Goal: Task Accomplishment & Management: Manage account settings

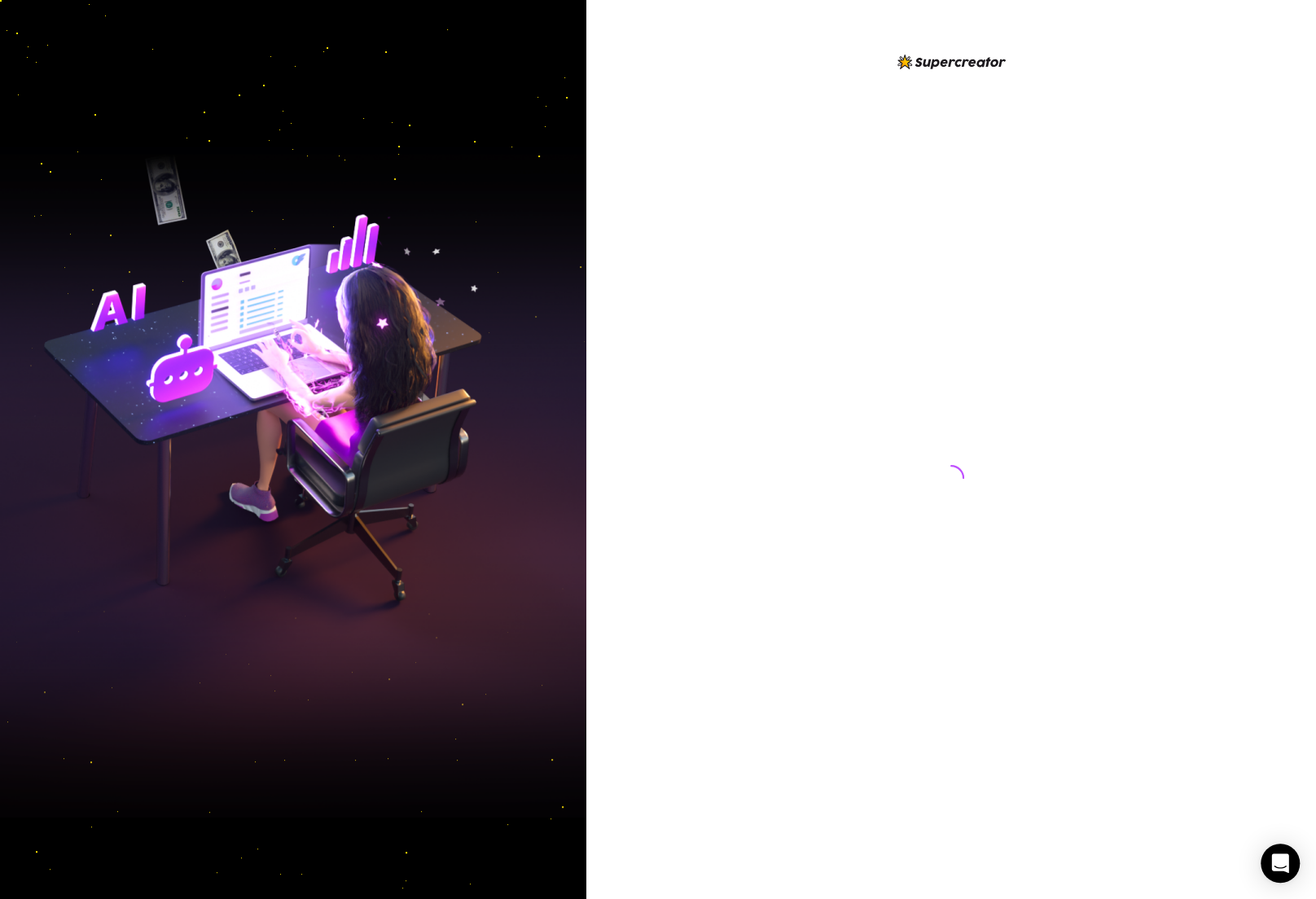
click at [643, 78] on div at bounding box center [951, 449] width 730 height 899
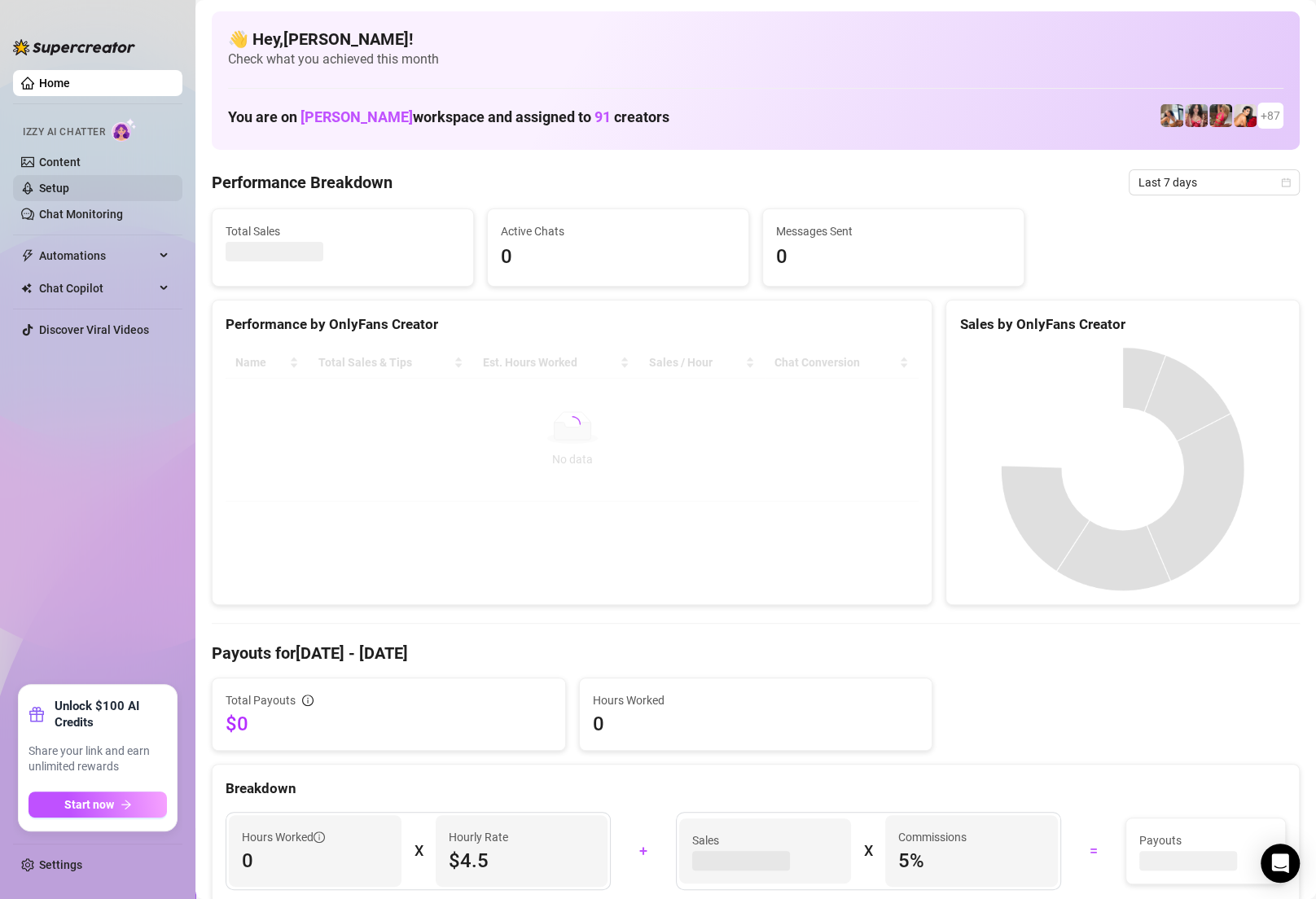
click at [70, 181] on link "Setup" at bounding box center [54, 188] width 30 height 13
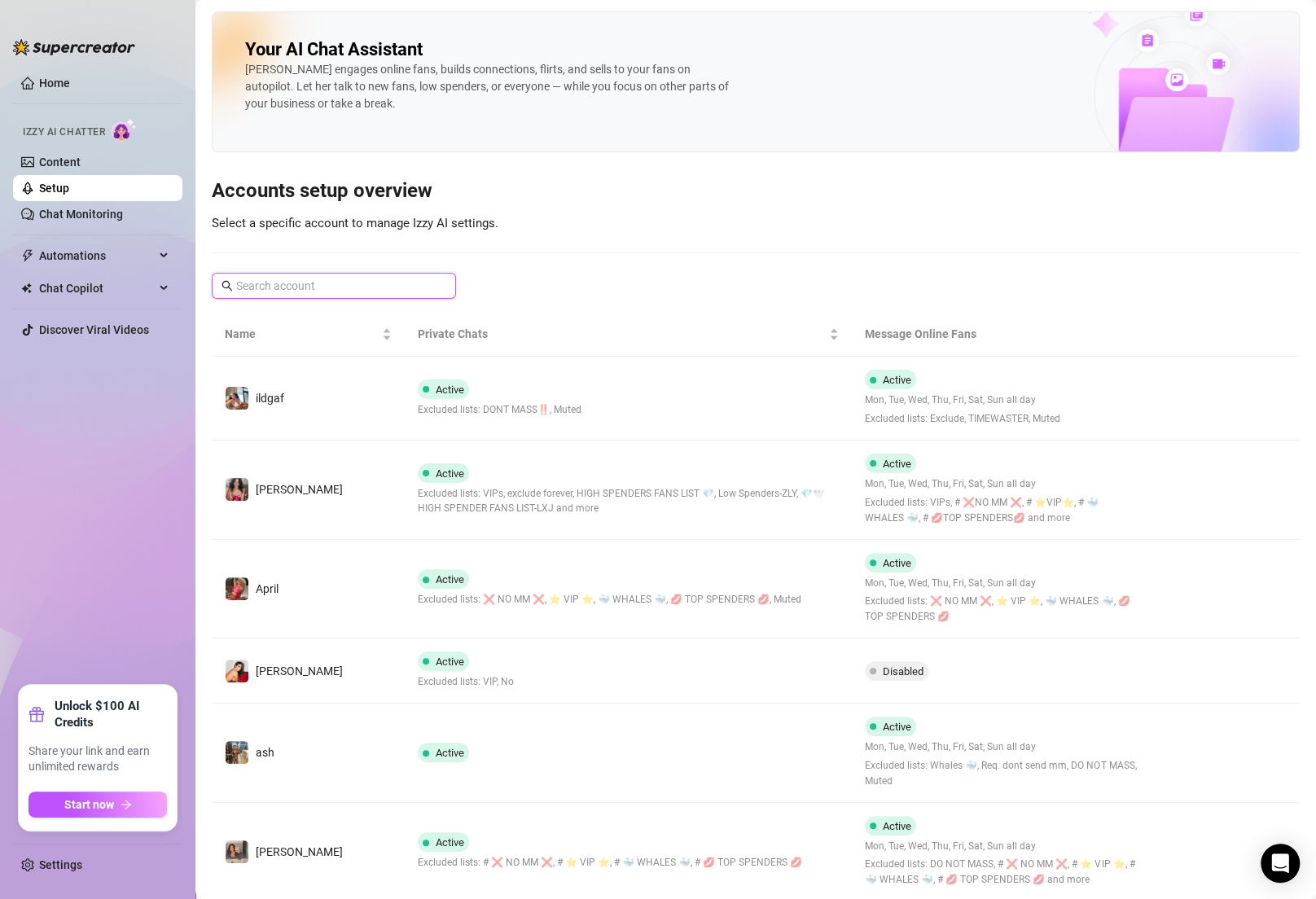
click at [349, 281] on input "text" at bounding box center [334, 286] width 197 height 18
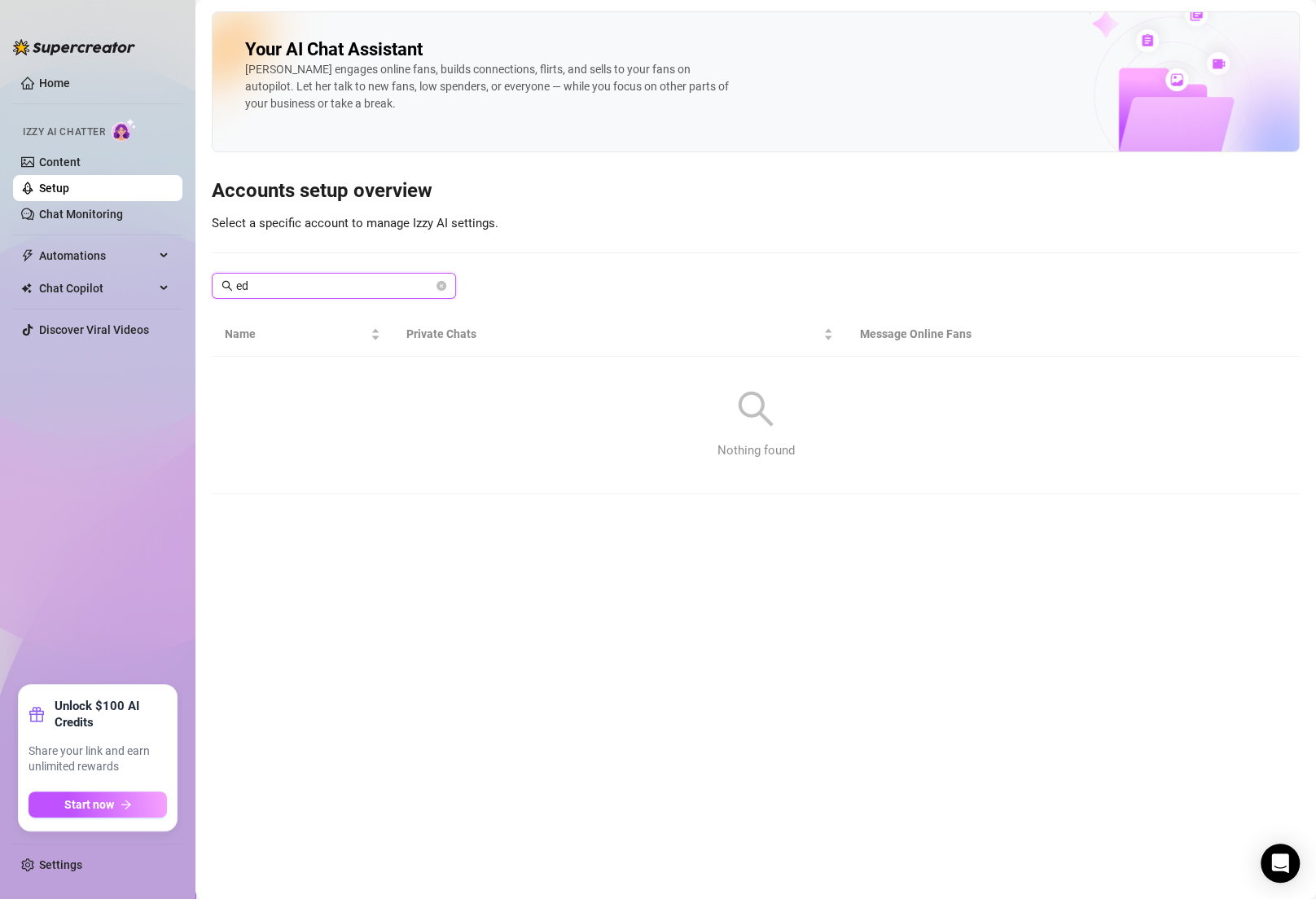
type input "e"
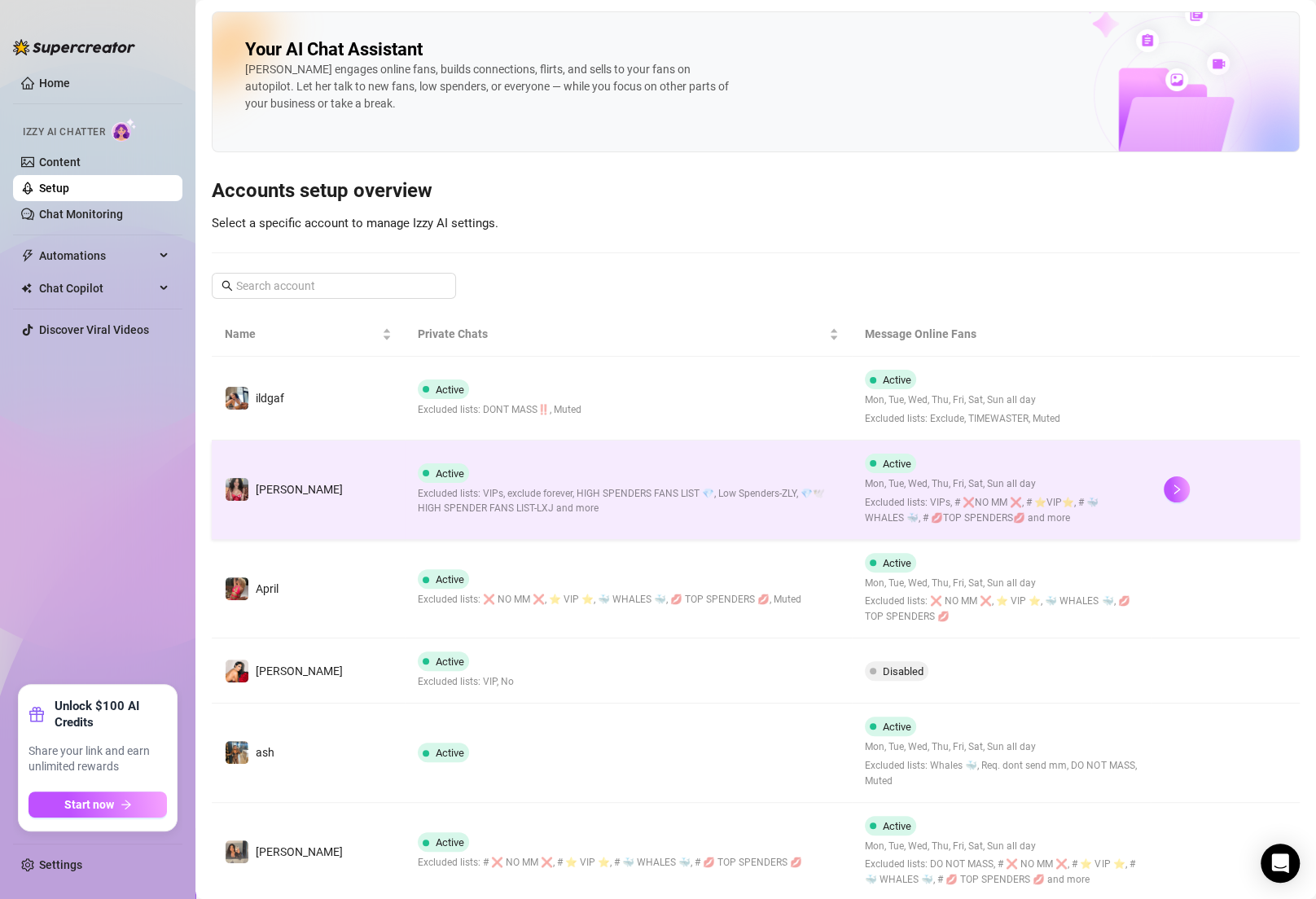
click at [790, 480] on div "Active Excluded lists: VIPs, exclude forever, HIGH SPENDERS FANS LIST 💎, Low Sp…" at bounding box center [628, 489] width 422 height 54
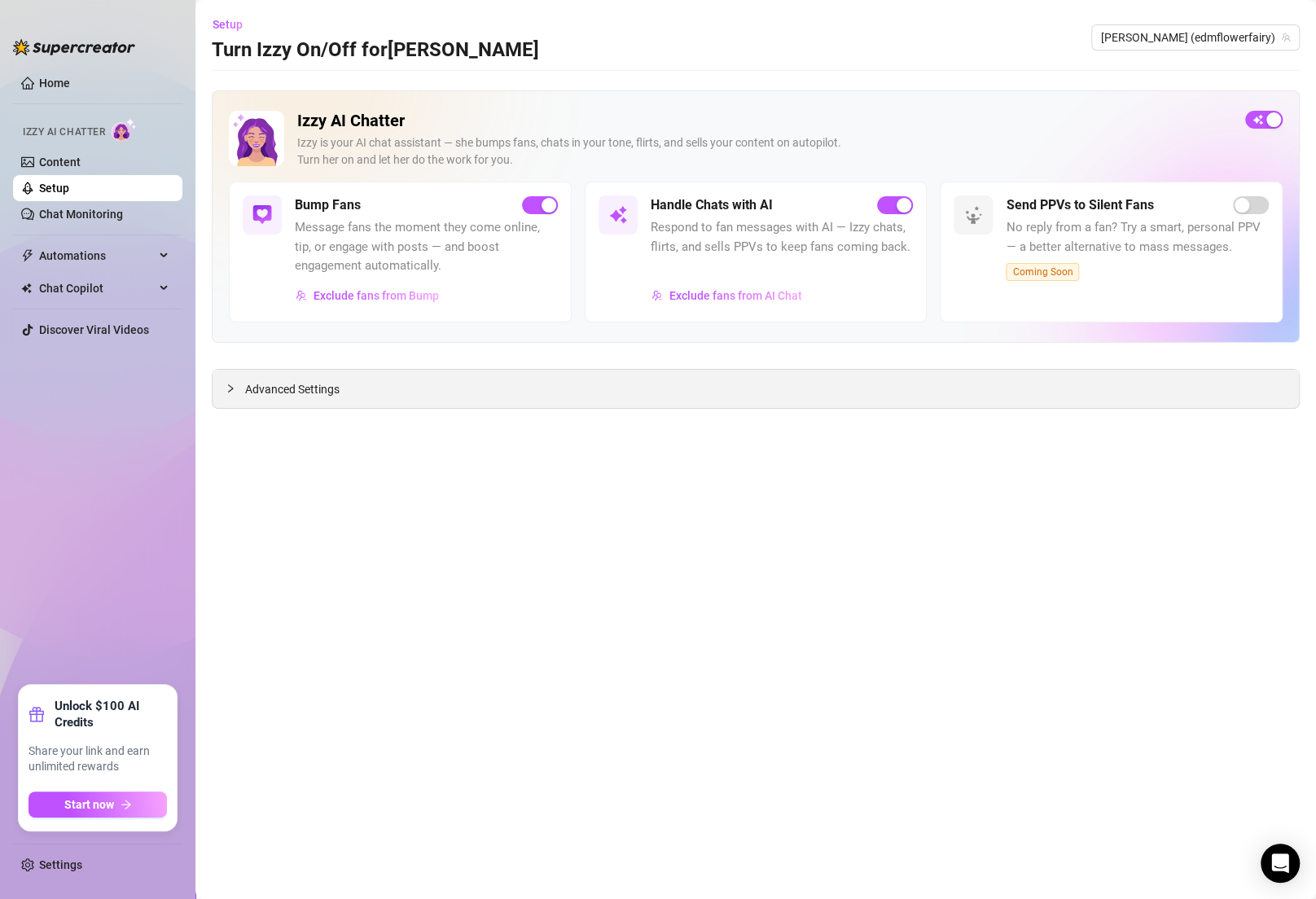
click at [434, 399] on div "Advanced Settings" at bounding box center [755, 389] width 1087 height 39
click at [345, 379] on div "Advanced Settings" at bounding box center [755, 389] width 1087 height 39
click at [316, 392] on span "Advanced Settings" at bounding box center [292, 389] width 95 height 18
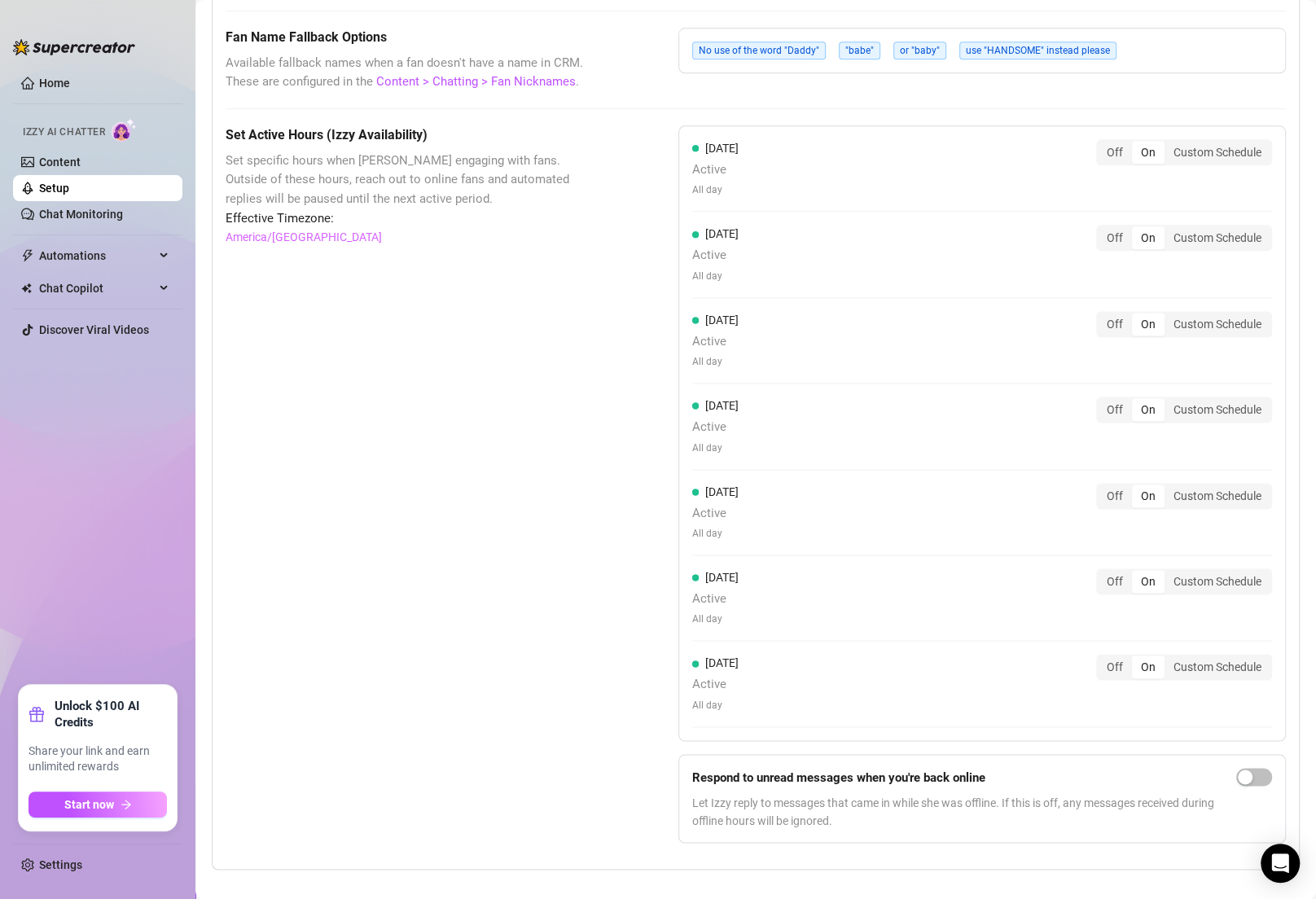
scroll to position [1300, 0]
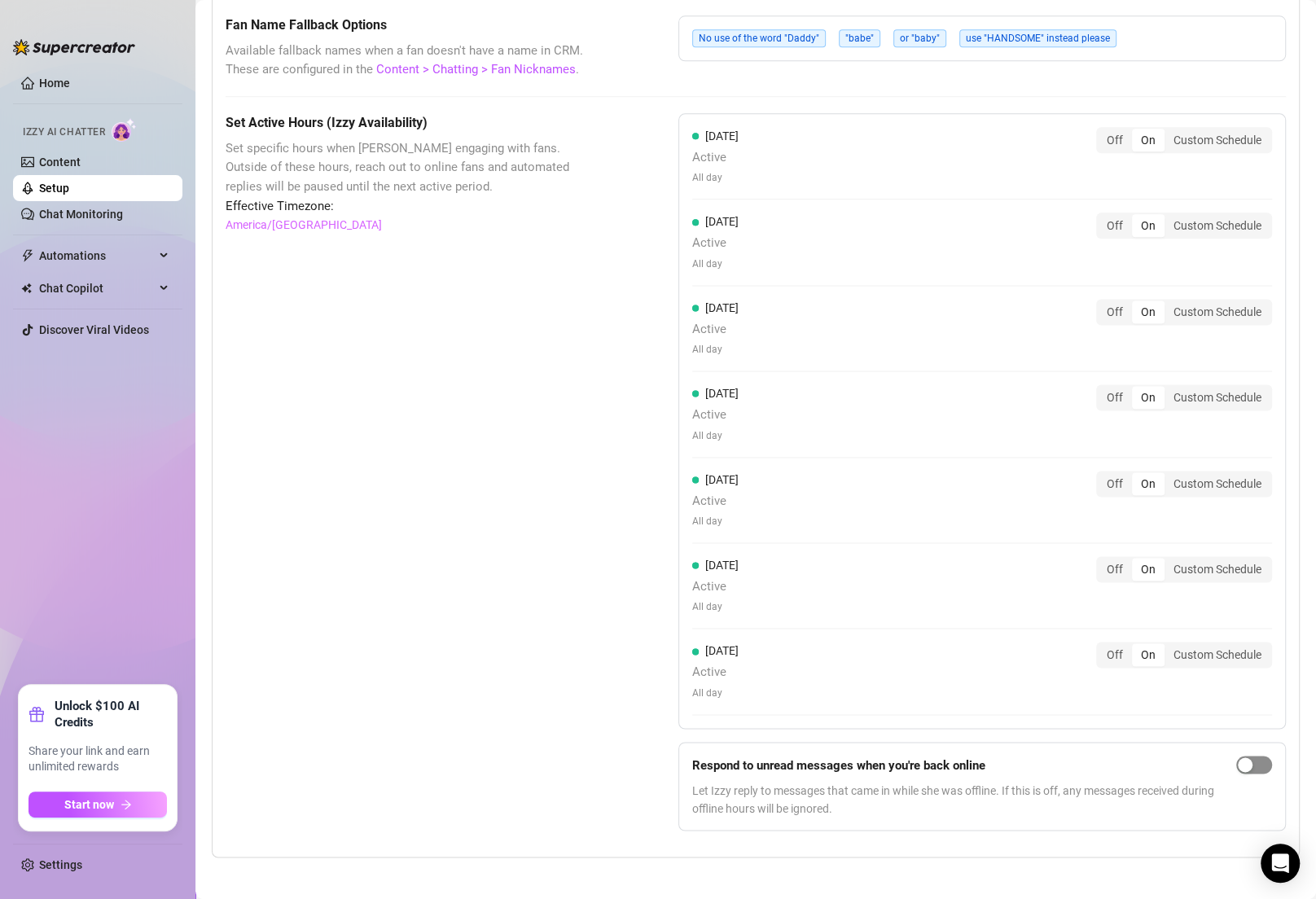
click at [1254, 758] on button "button" at bounding box center [1254, 765] width 36 height 18
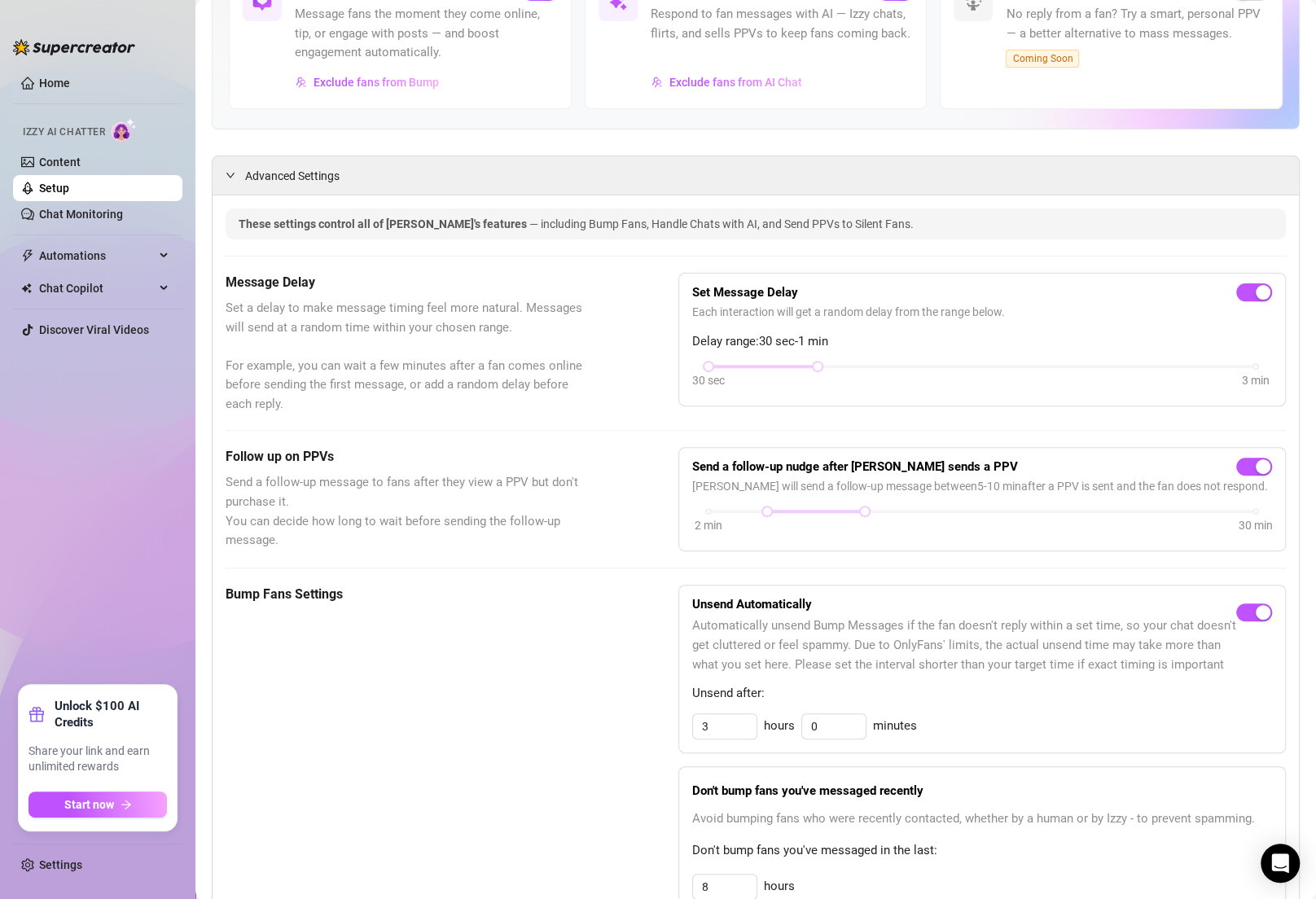
scroll to position [0, 0]
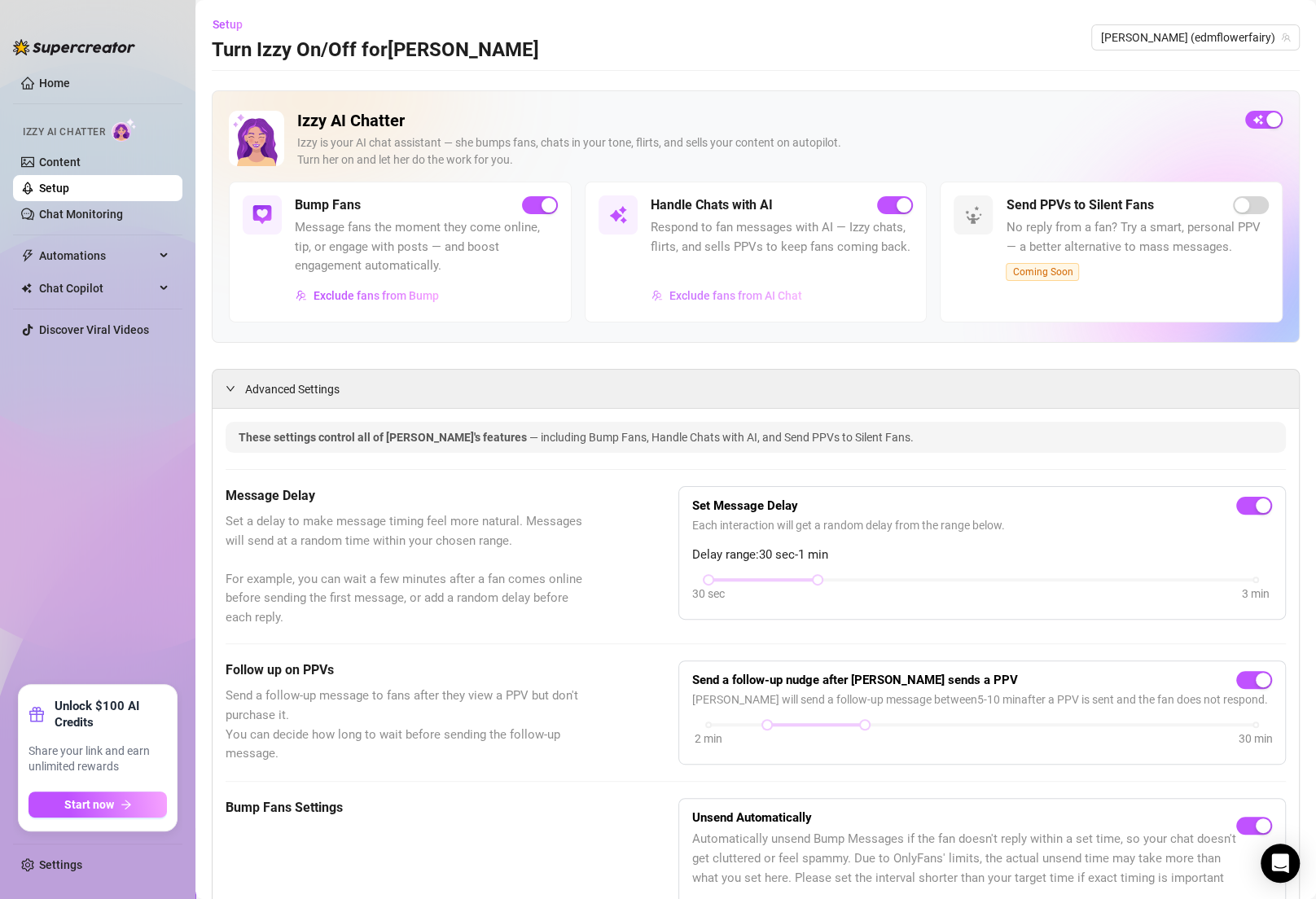
click at [735, 296] on span "Exclude fans from AI Chat" at bounding box center [735, 296] width 132 height 13
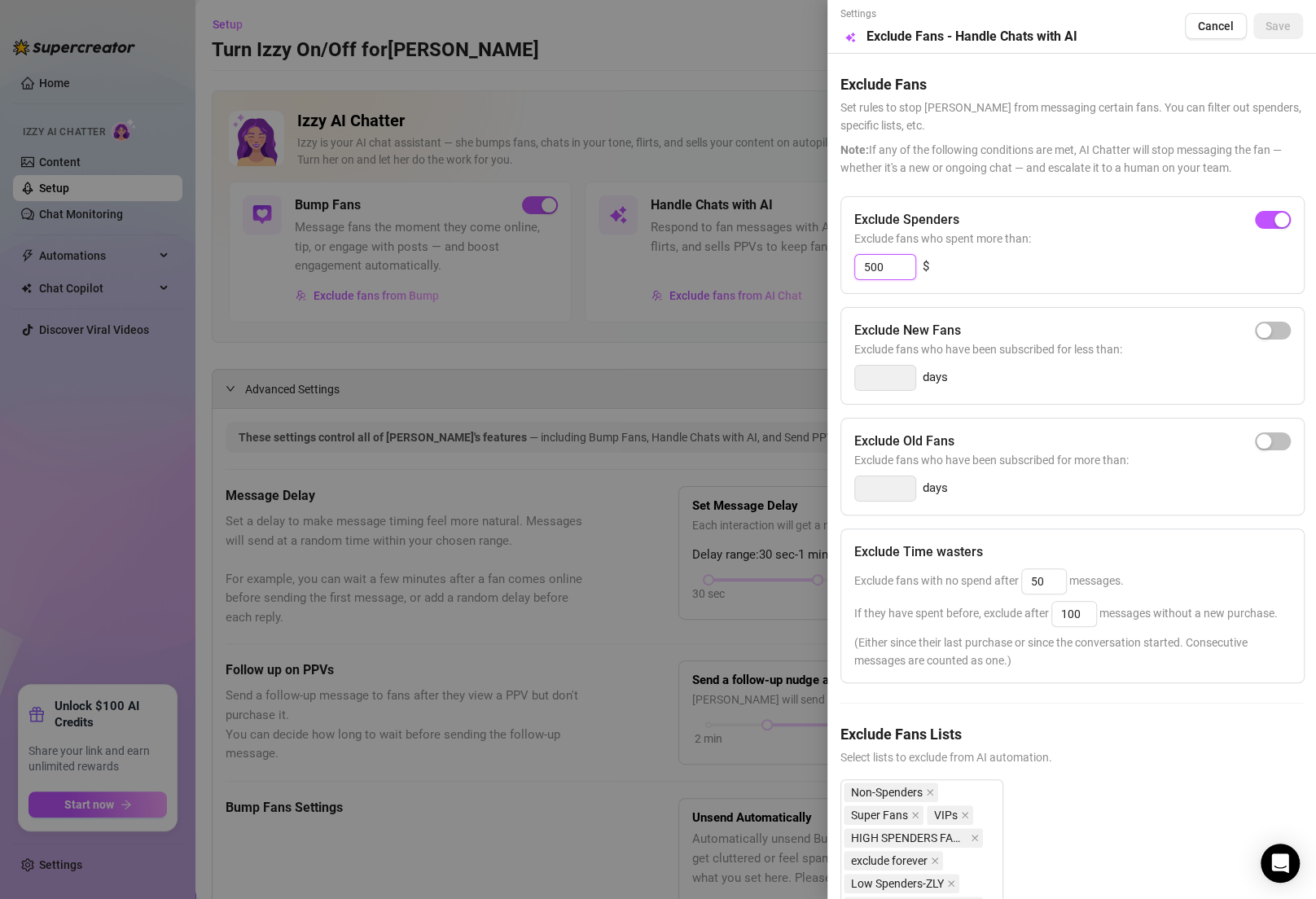
drag, startPoint x: 893, startPoint y: 267, endPoint x: 808, endPoint y: 268, distance: 85.0
click at [808, 268] on div "Settings Preview Exclude Fans - Handle Chats with AI Cancel Save Exclude Fans S…" at bounding box center [658, 449] width 1316 height 899
click at [1255, 218] on span "button" at bounding box center [1273, 220] width 36 height 18
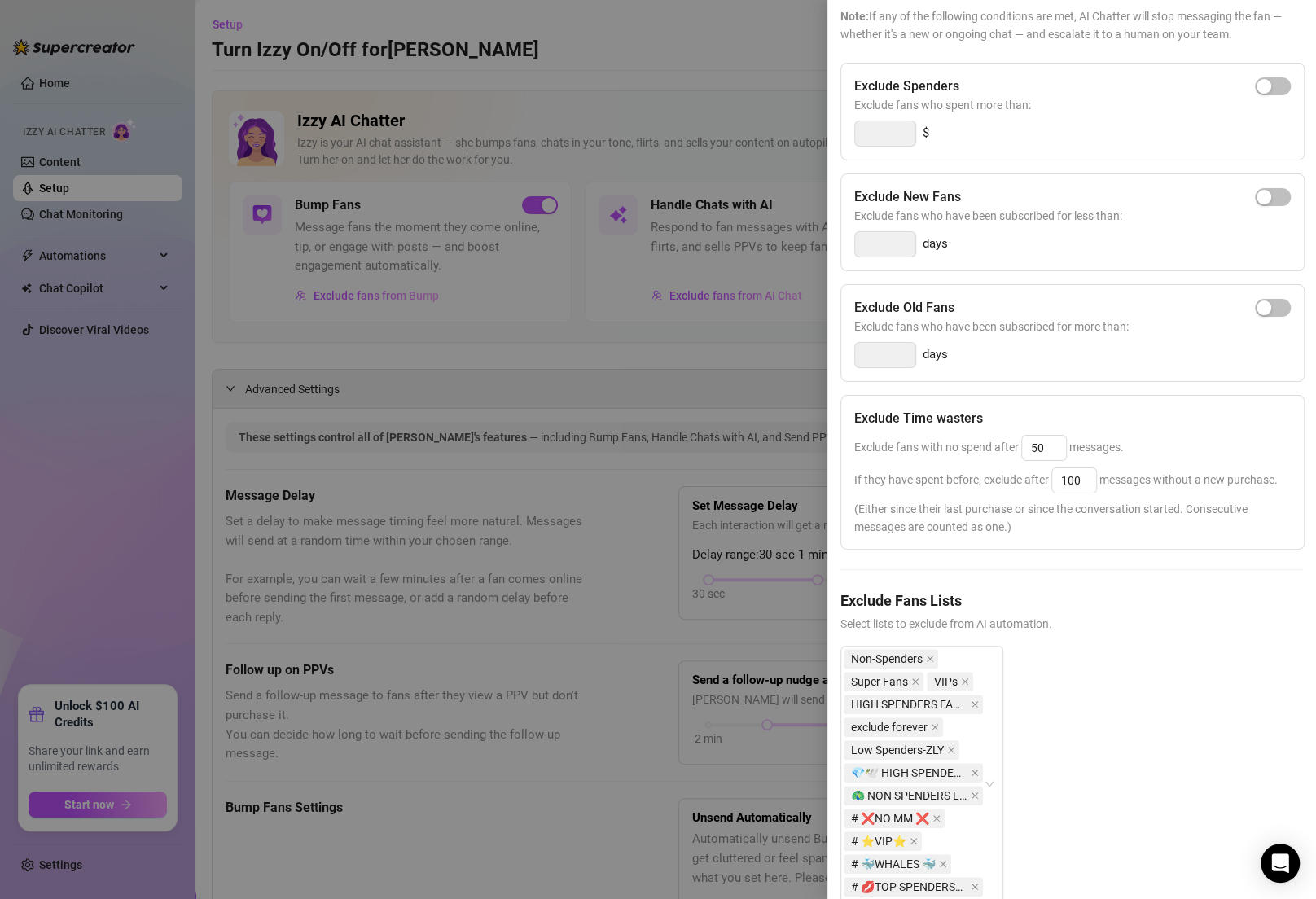
scroll to position [222, 0]
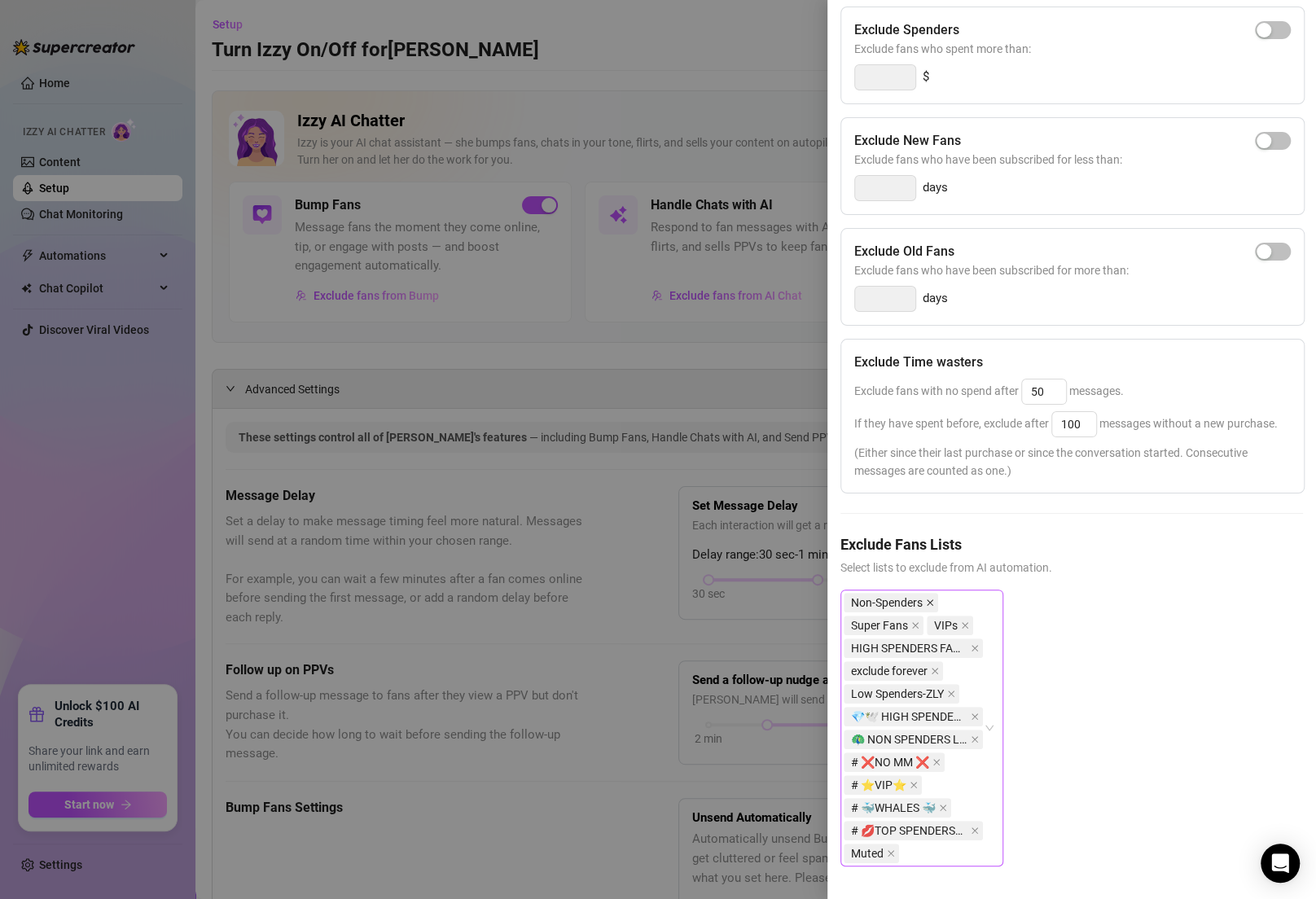
click at [932, 598] on icon "close" at bounding box center [930, 602] width 8 height 8
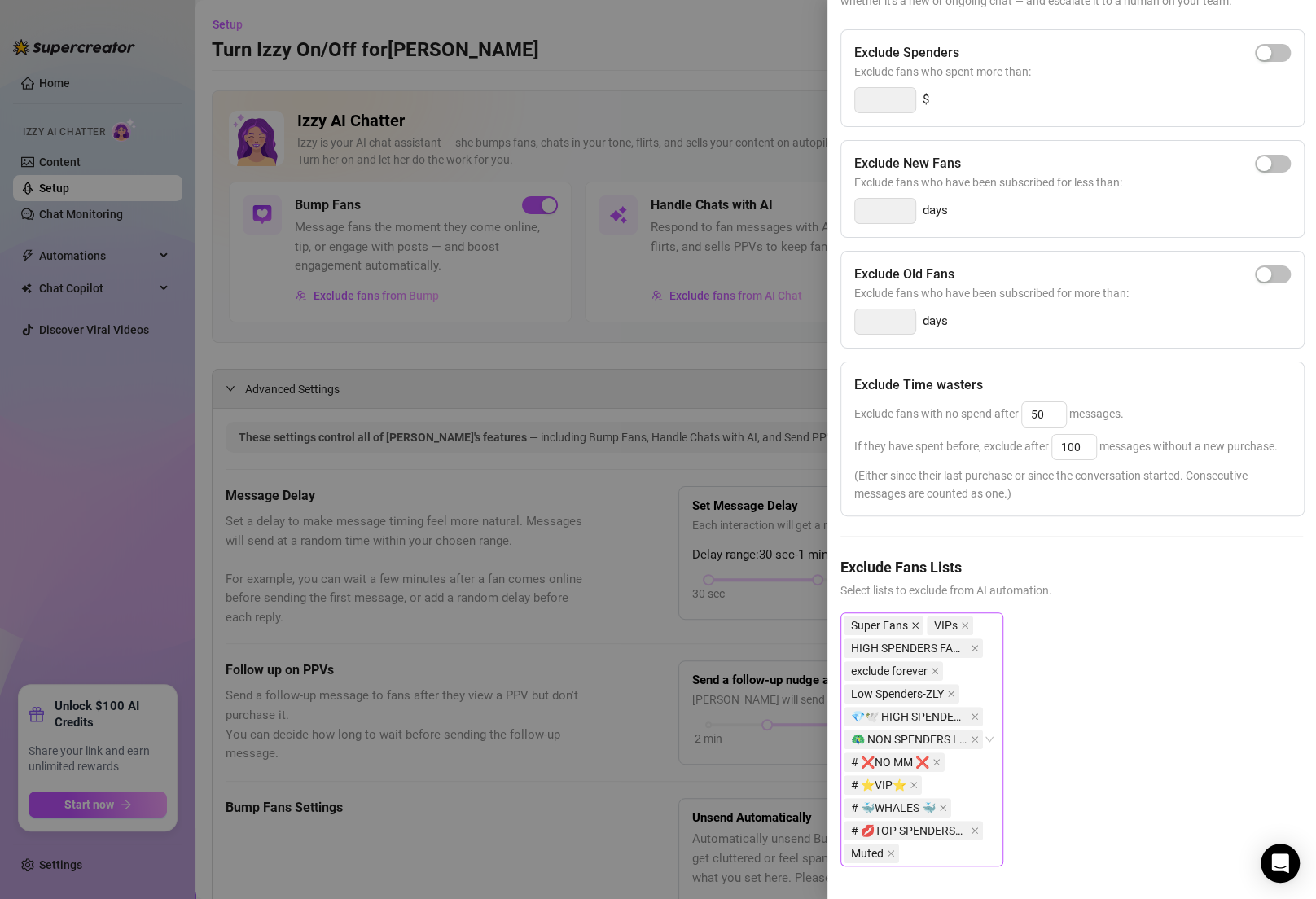
click at [917, 623] on icon "close" at bounding box center [915, 626] width 7 height 7
click at [885, 622] on icon "close" at bounding box center [882, 626] width 8 height 8
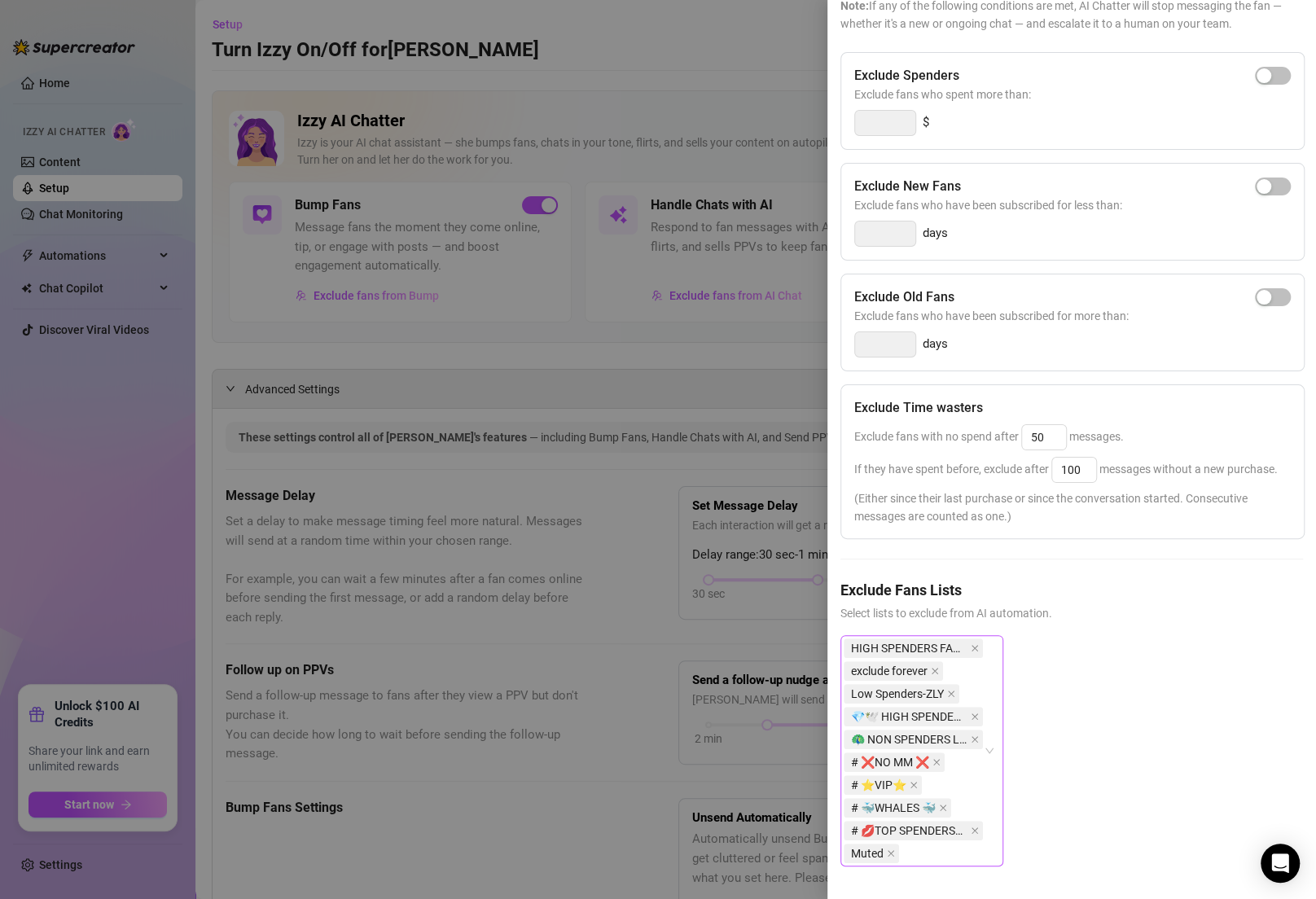
scroll to position [176, 0]
click at [968, 640] on span "HIGH SPENDERS FANS LIST 💎" at bounding box center [909, 648] width 116 height 18
click at [952, 645] on div "HIGH SPENDERS FANS LIST 💎 exclude forever Low Spenders-ZLY 💎🕊️ HIGH SPENDER FAN…" at bounding box center [913, 751] width 139 height 228
click at [973, 644] on icon "close" at bounding box center [975, 648] width 8 height 8
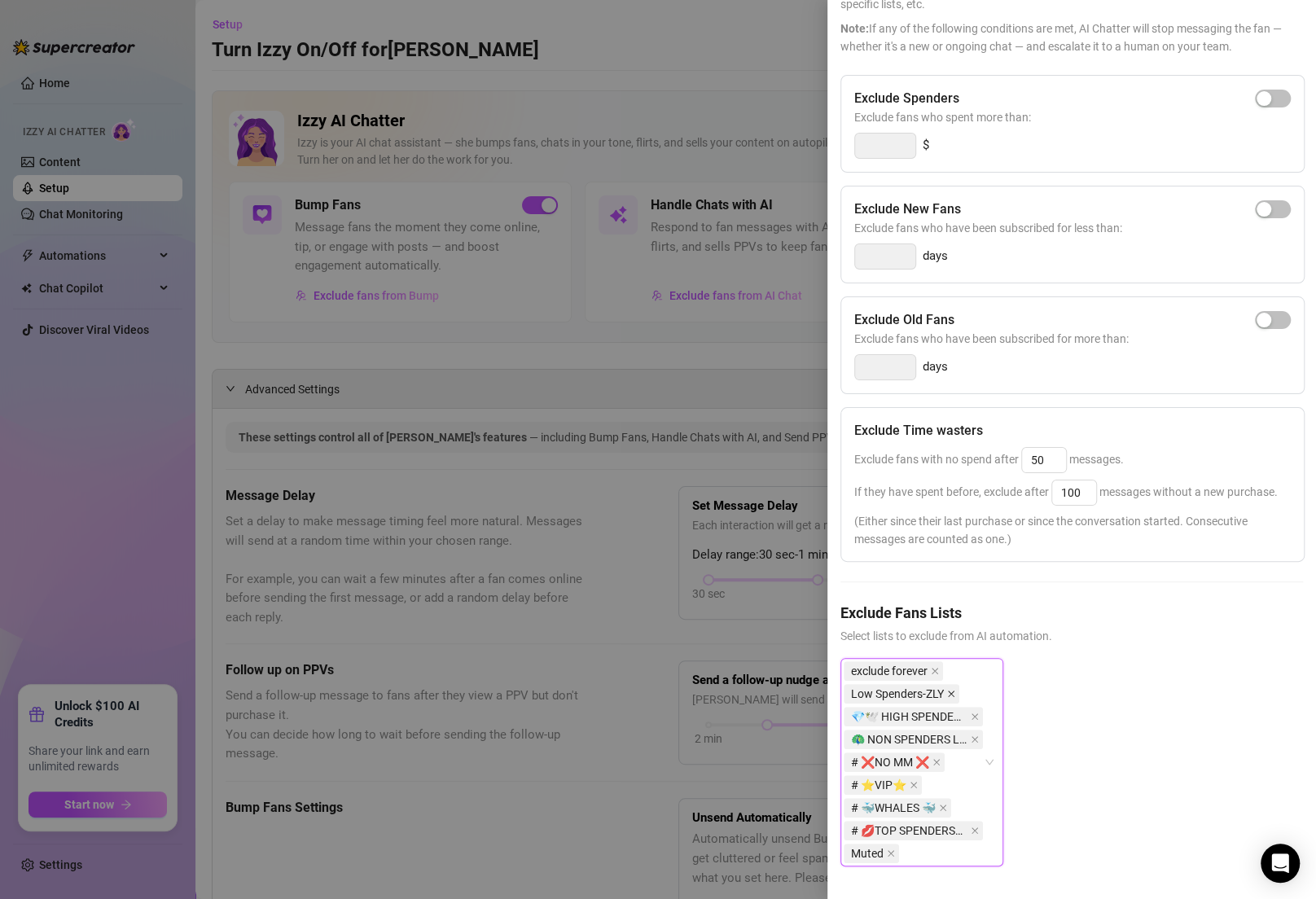
click at [953, 690] on icon "close" at bounding box center [951, 693] width 7 height 7
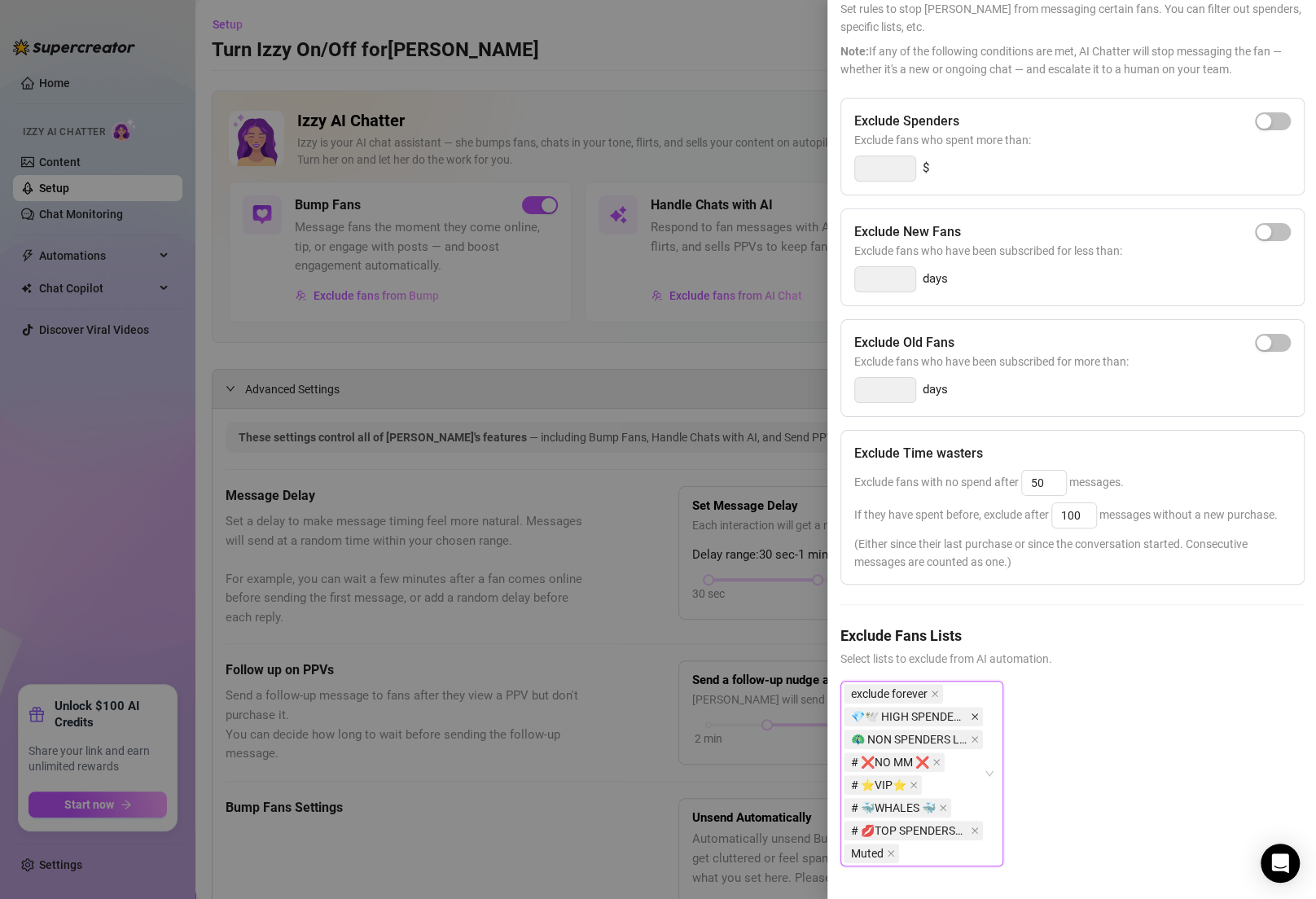
click at [976, 714] on icon "close" at bounding box center [975, 717] width 7 height 7
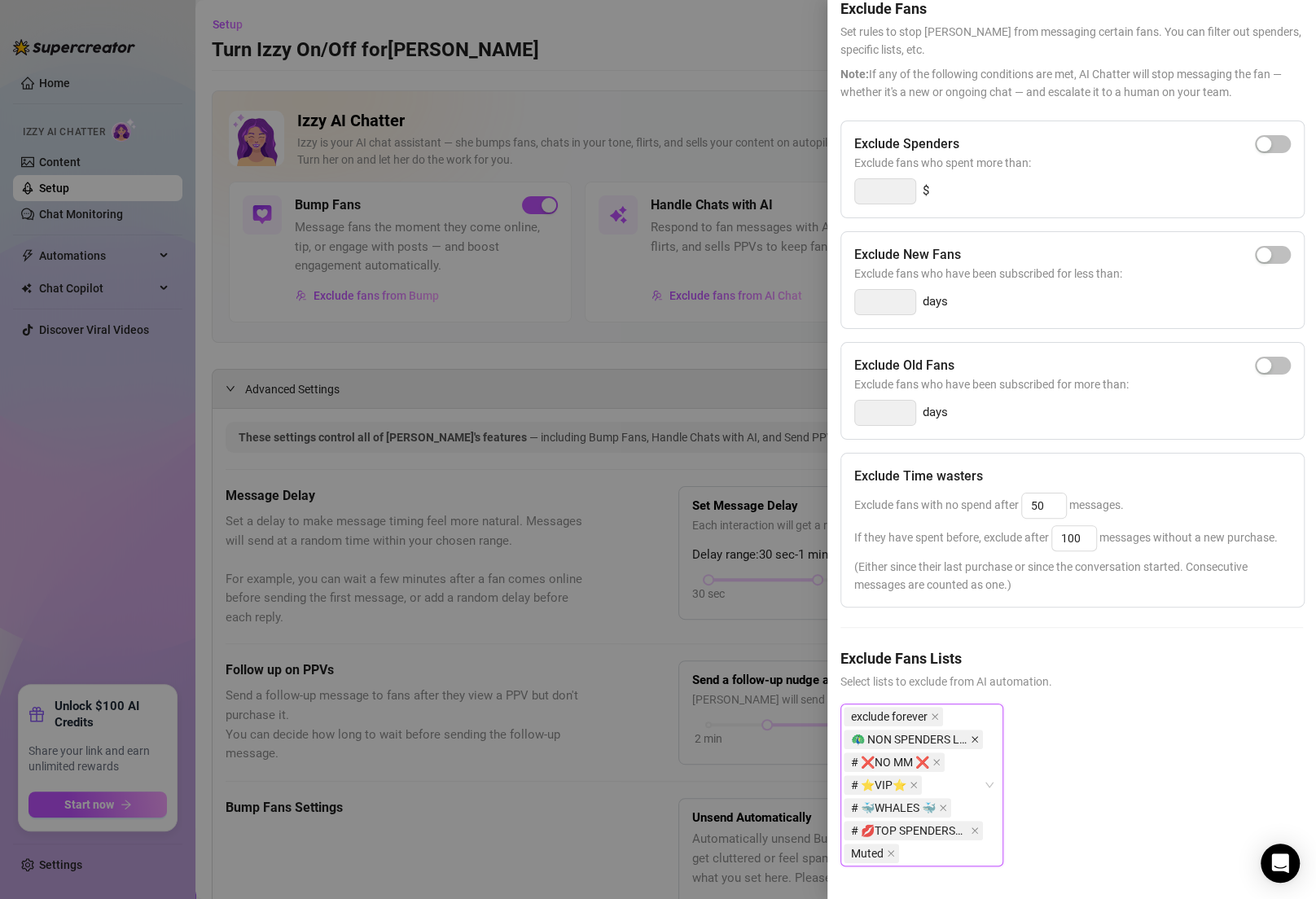
click at [974, 736] on icon "close" at bounding box center [975, 739] width 8 height 8
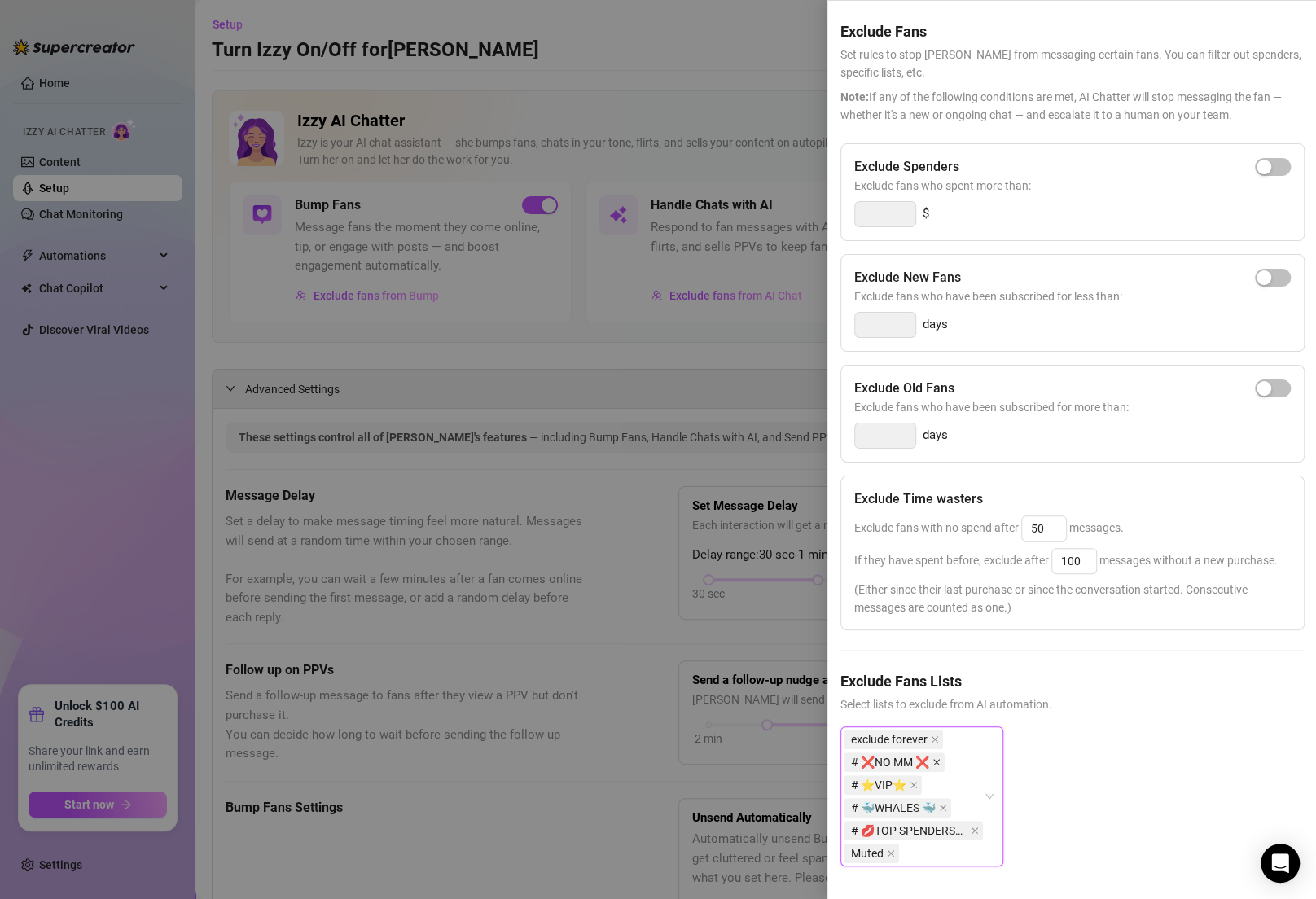
click at [936, 753] on span at bounding box center [937, 762] width 8 height 18
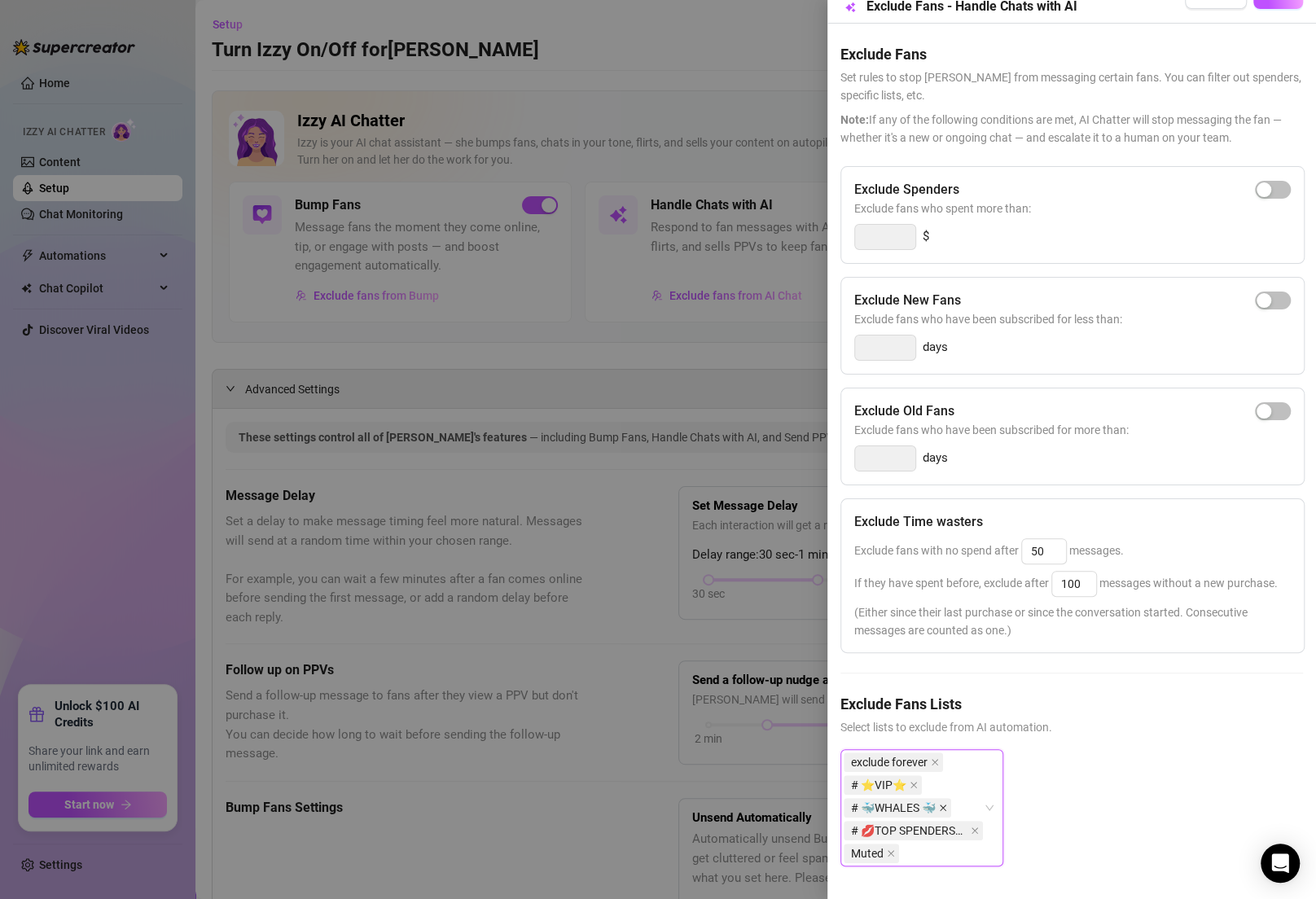
click at [940, 804] on icon "close" at bounding box center [943, 808] width 8 height 8
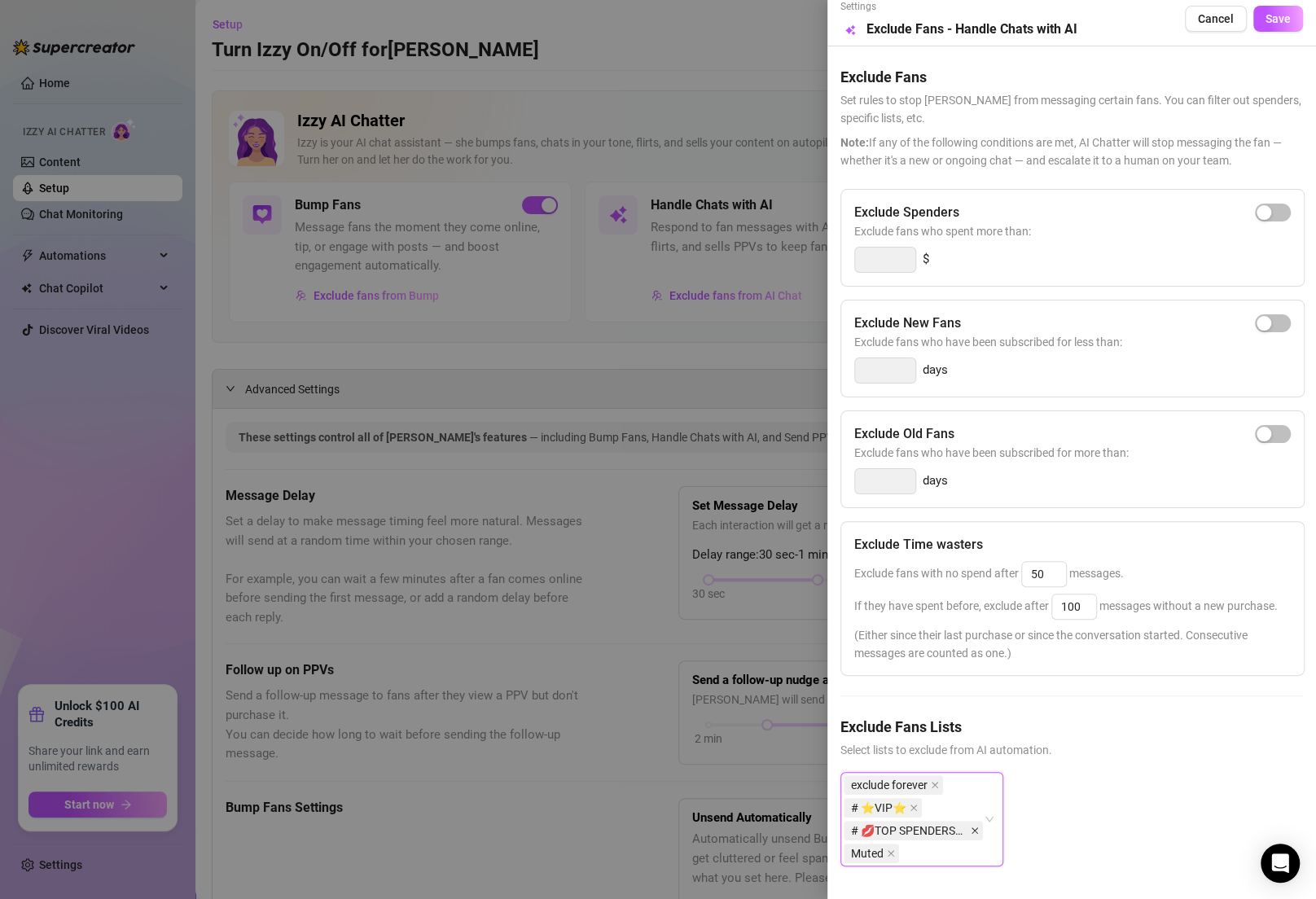
click at [973, 828] on icon "close" at bounding box center [975, 830] width 7 height 7
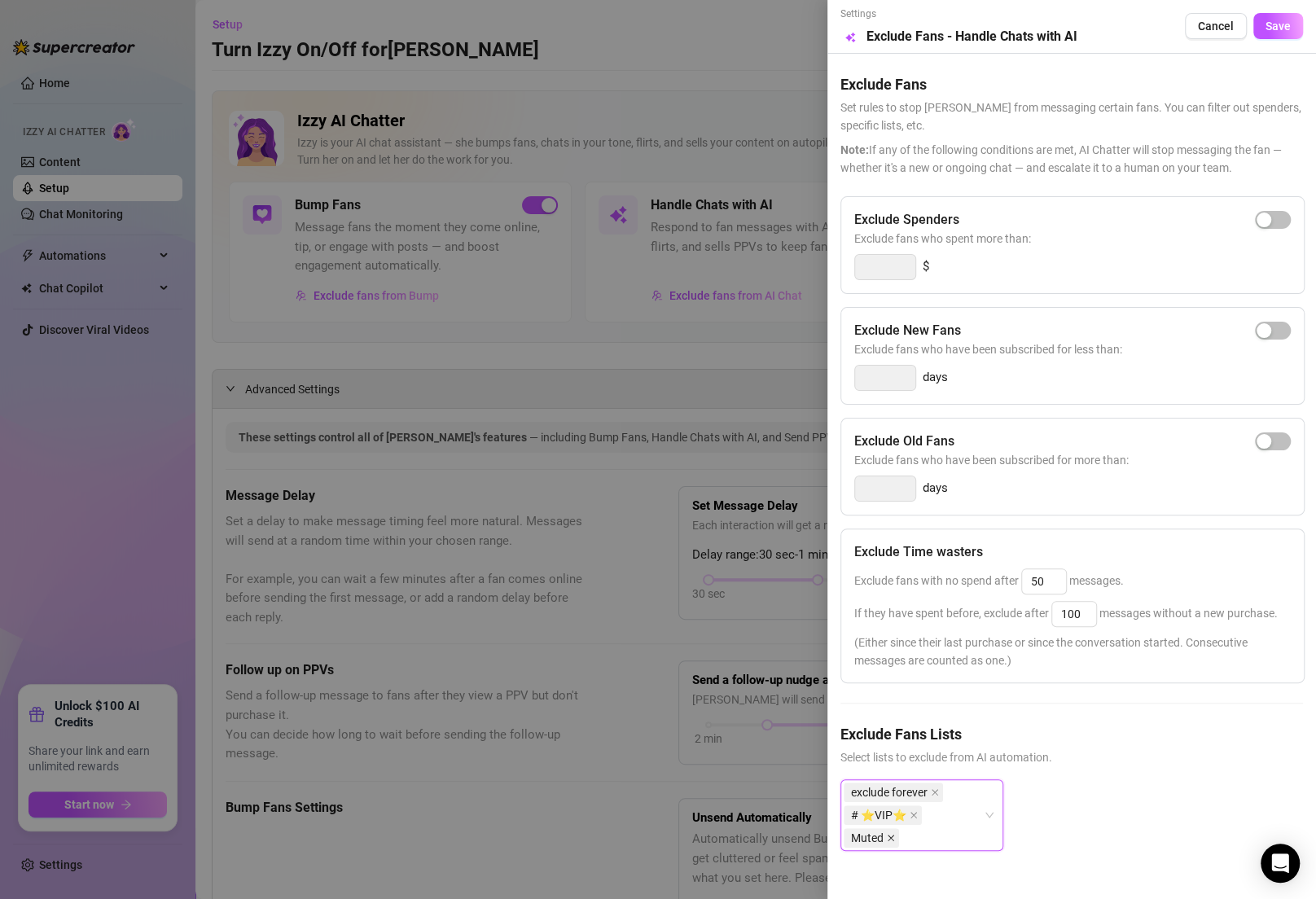
click at [894, 835] on icon "close" at bounding box center [890, 838] width 7 height 7
click at [913, 815] on icon "close" at bounding box center [914, 815] width 8 height 8
click at [933, 796] on span at bounding box center [935, 792] width 8 height 18
drag, startPoint x: 1060, startPoint y: 580, endPoint x: 972, endPoint y: 580, distance: 88.0
click at [972, 580] on span "Exclude fans with no spend after 50 messages." at bounding box center [989, 581] width 270 height 13
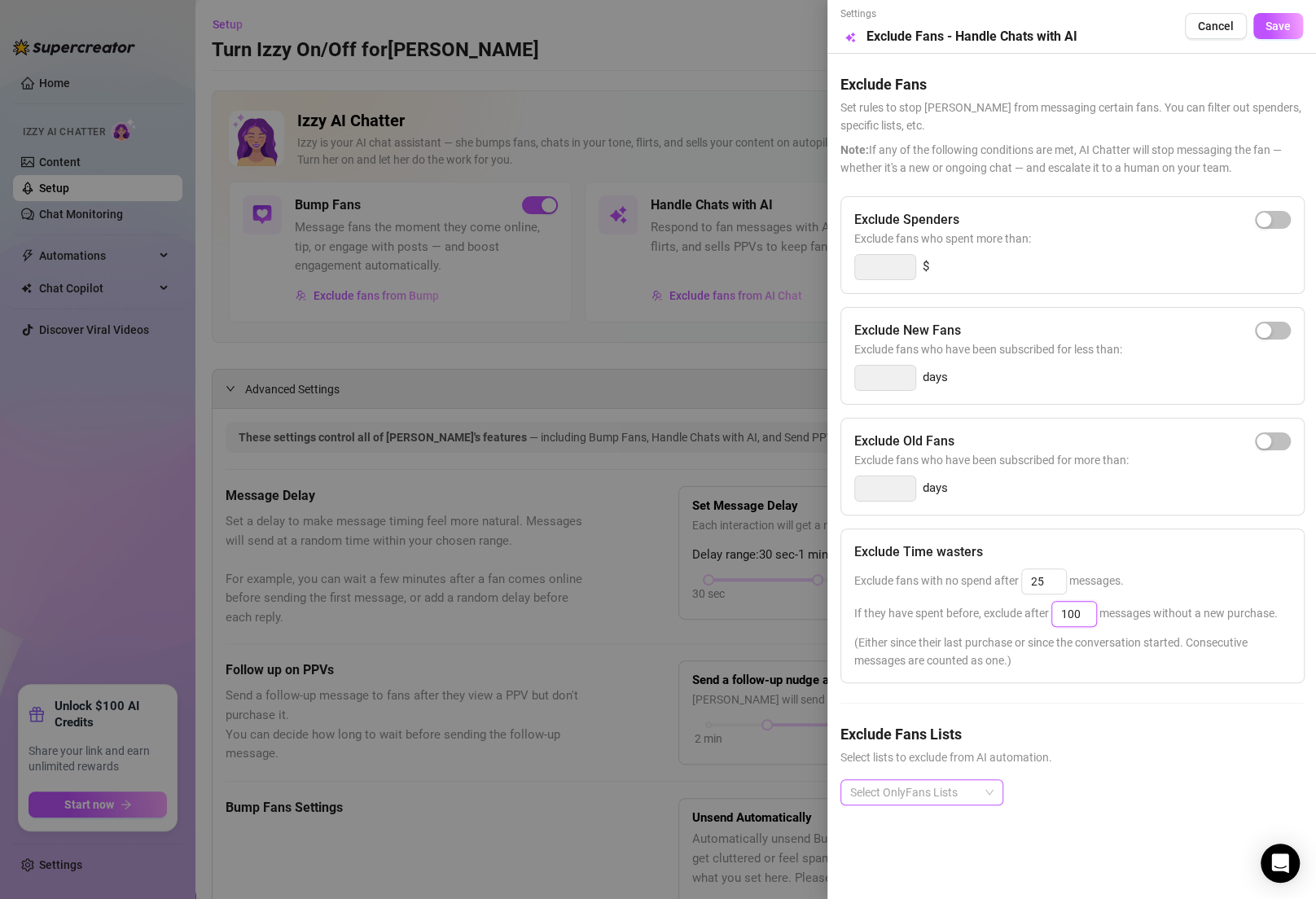
drag, startPoint x: 1089, startPoint y: 617, endPoint x: 1030, endPoint y: 617, distance: 59.0
click at [1030, 617] on span "If they have spent before, exclude after 100 messages without a new purchase." at bounding box center [1066, 613] width 424 height 13
click at [1181, 556] on div "Exclude Time wasters" at bounding box center [1073, 552] width 437 height 20
drag, startPoint x: 1086, startPoint y: 611, endPoint x: 1018, endPoint y: 611, distance: 68.0
click at [1018, 611] on span "If they have spent before, exclude after 100 messages without a new purchase." at bounding box center [1066, 613] width 424 height 13
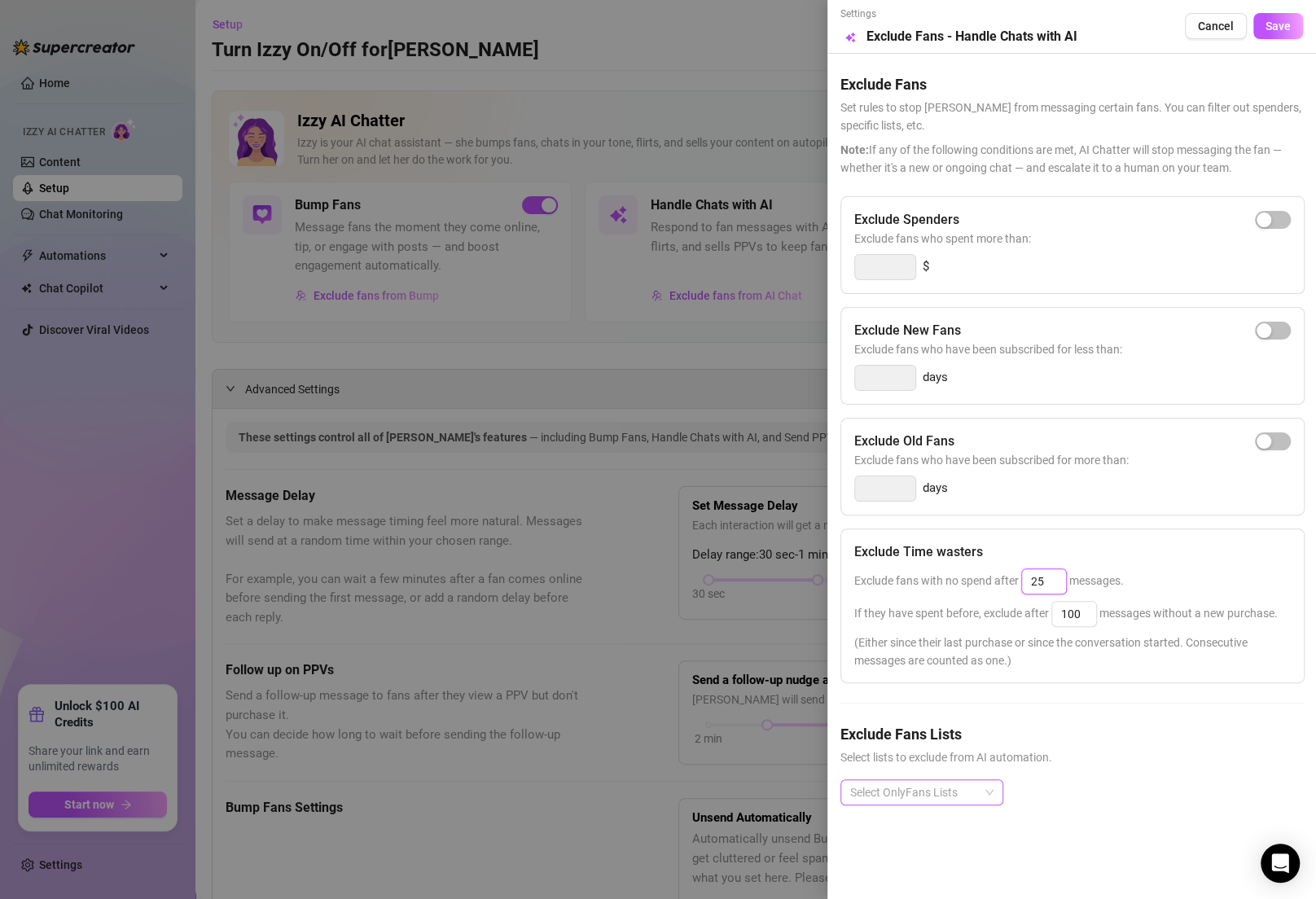
drag, startPoint x: 1058, startPoint y: 577, endPoint x: 965, endPoint y: 577, distance: 93.0
click at [964, 577] on span "Exclude fans with no spend after 25 messages." at bounding box center [989, 581] width 270 height 13
click at [1204, 519] on div "Exclude Spenders Exclude fans who spent more than: $ Exclude New Fans Exclude f…" at bounding box center [1072, 514] width 463 height 635
drag, startPoint x: 1093, startPoint y: 608, endPoint x: 1047, endPoint y: 608, distance: 46.0
click at [1047, 608] on span "If they have spent before, exclude after 100 messages without a new purchase." at bounding box center [1066, 613] width 424 height 13
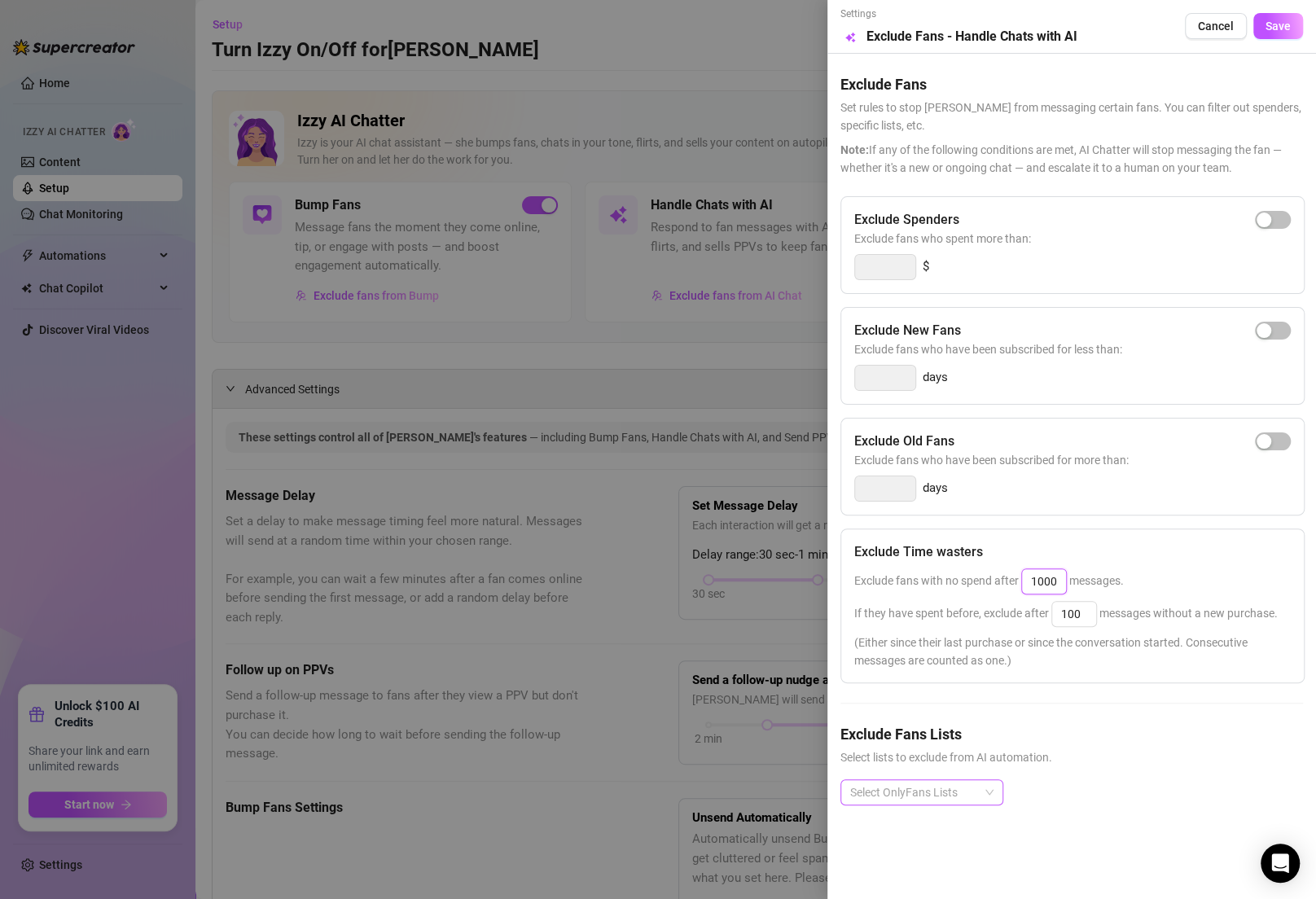
drag, startPoint x: 1057, startPoint y: 580, endPoint x: 961, endPoint y: 580, distance: 96.0
click at [961, 580] on span "Exclude fans with no spend after 1000 messages." at bounding box center [989, 581] width 270 height 13
type input "5000"
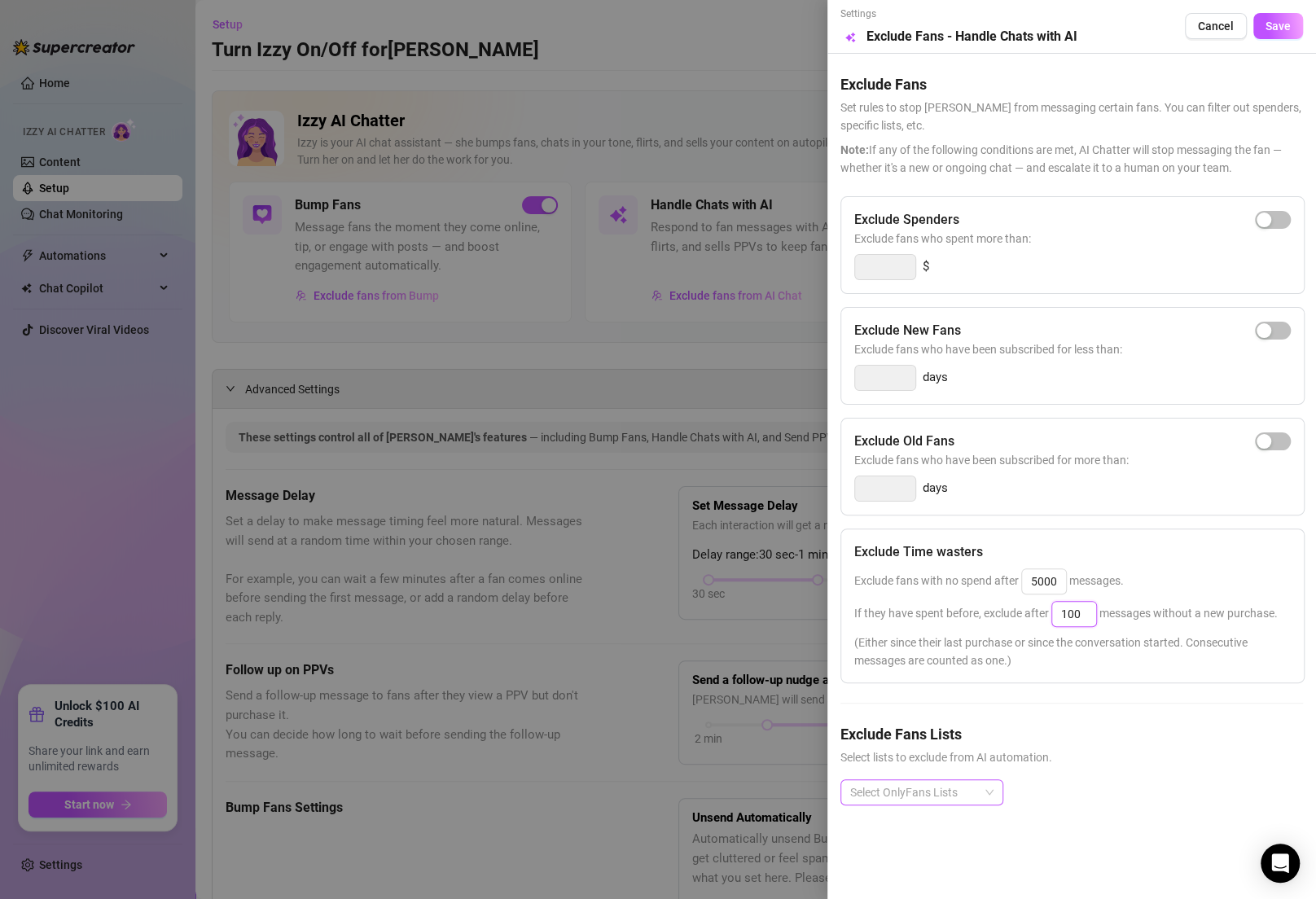
drag, startPoint x: 1083, startPoint y: 608, endPoint x: 1009, endPoint y: 608, distance: 74.0
click at [1009, 608] on span "If they have spent before, exclude after 100 messages without a new purchase." at bounding box center [1066, 613] width 424 height 13
type input "5000"
click at [1101, 612] on span "If they have spent before, exclude after 5000 messages without a new purchase." at bounding box center [1066, 613] width 424 height 13
click at [1075, 613] on input "5000" at bounding box center [1074, 614] width 44 height 24
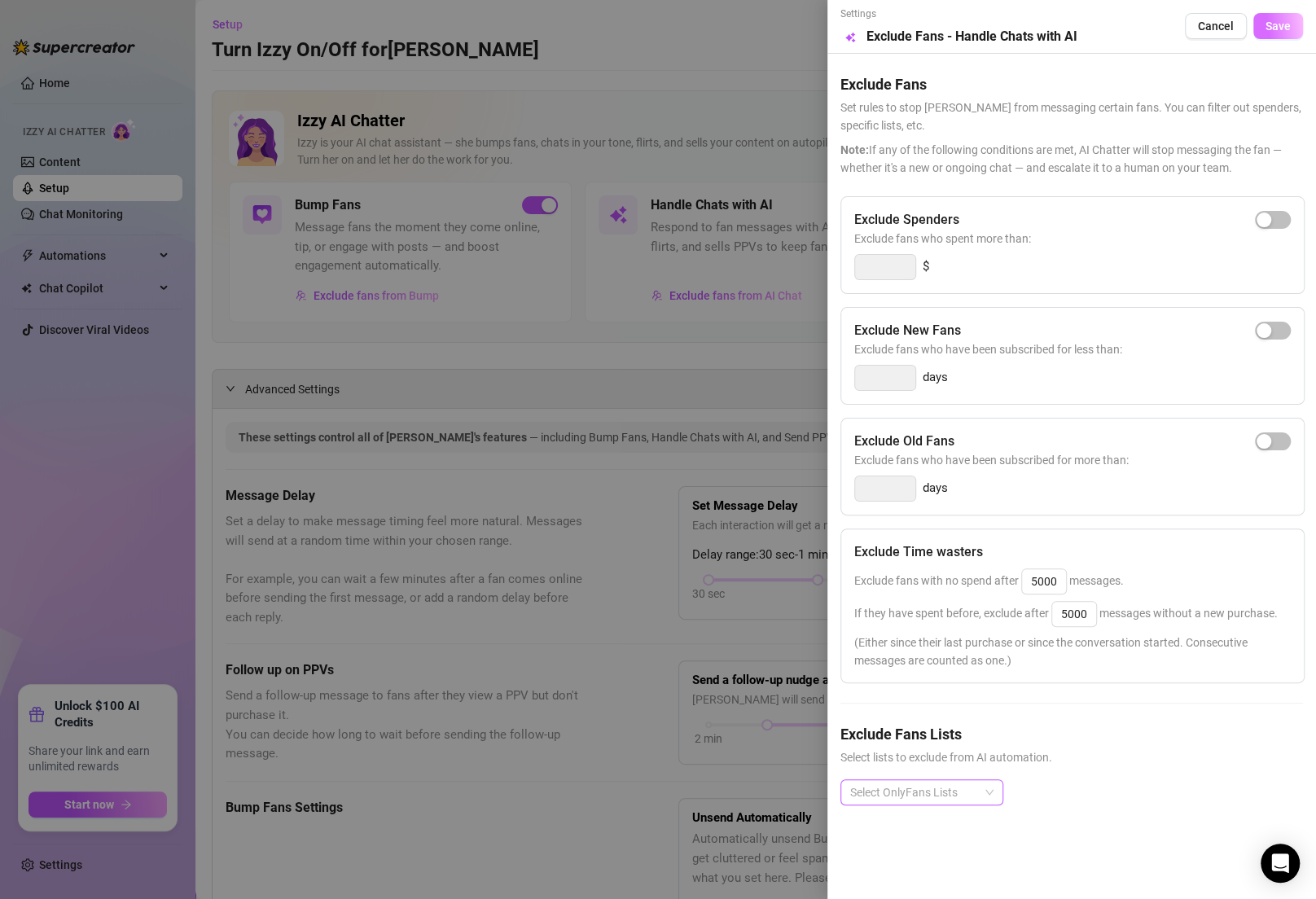
click at [1275, 36] on button "Save" at bounding box center [1278, 26] width 50 height 26
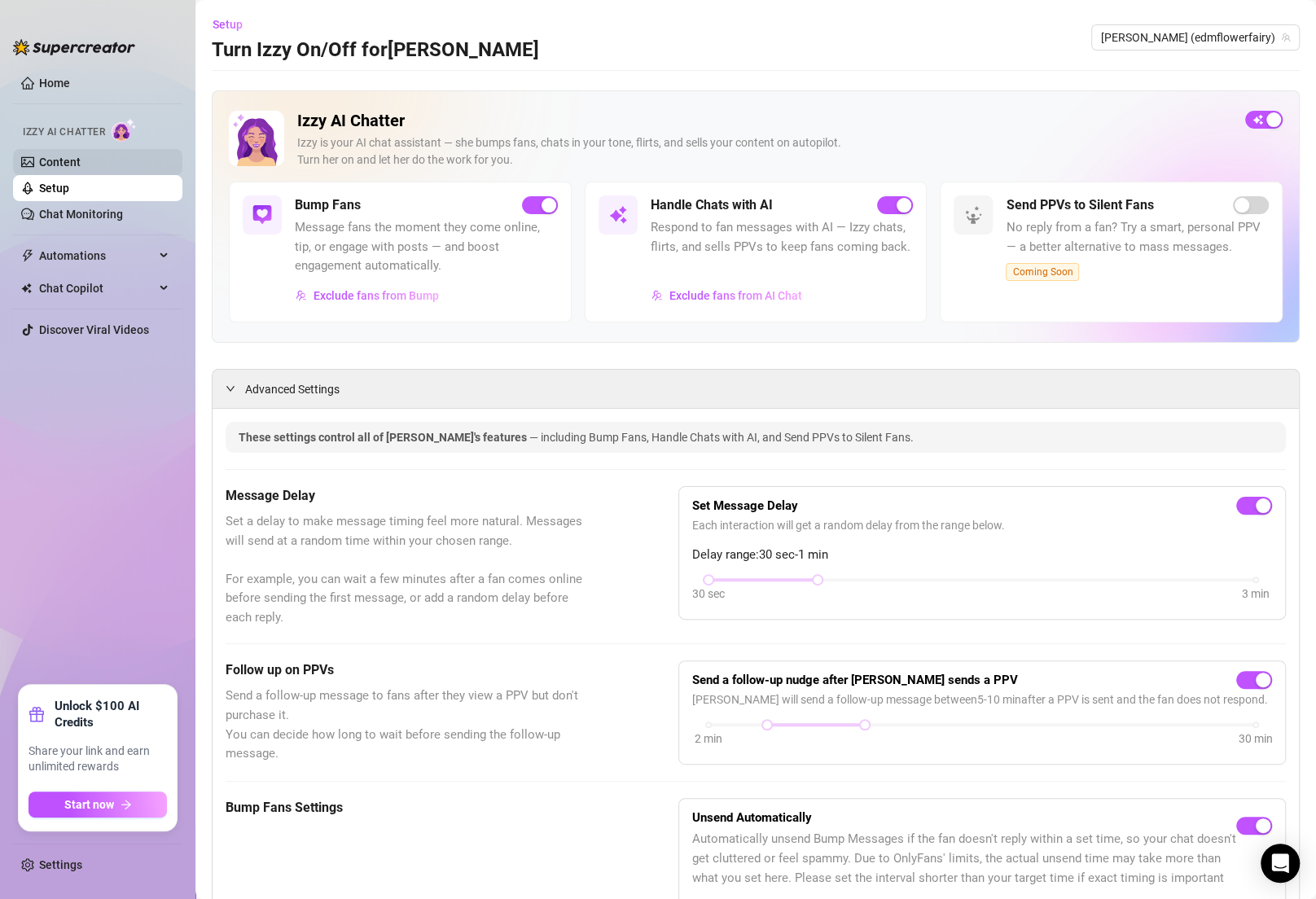
click at [65, 159] on link "Content" at bounding box center [60, 163] width 41 height 13
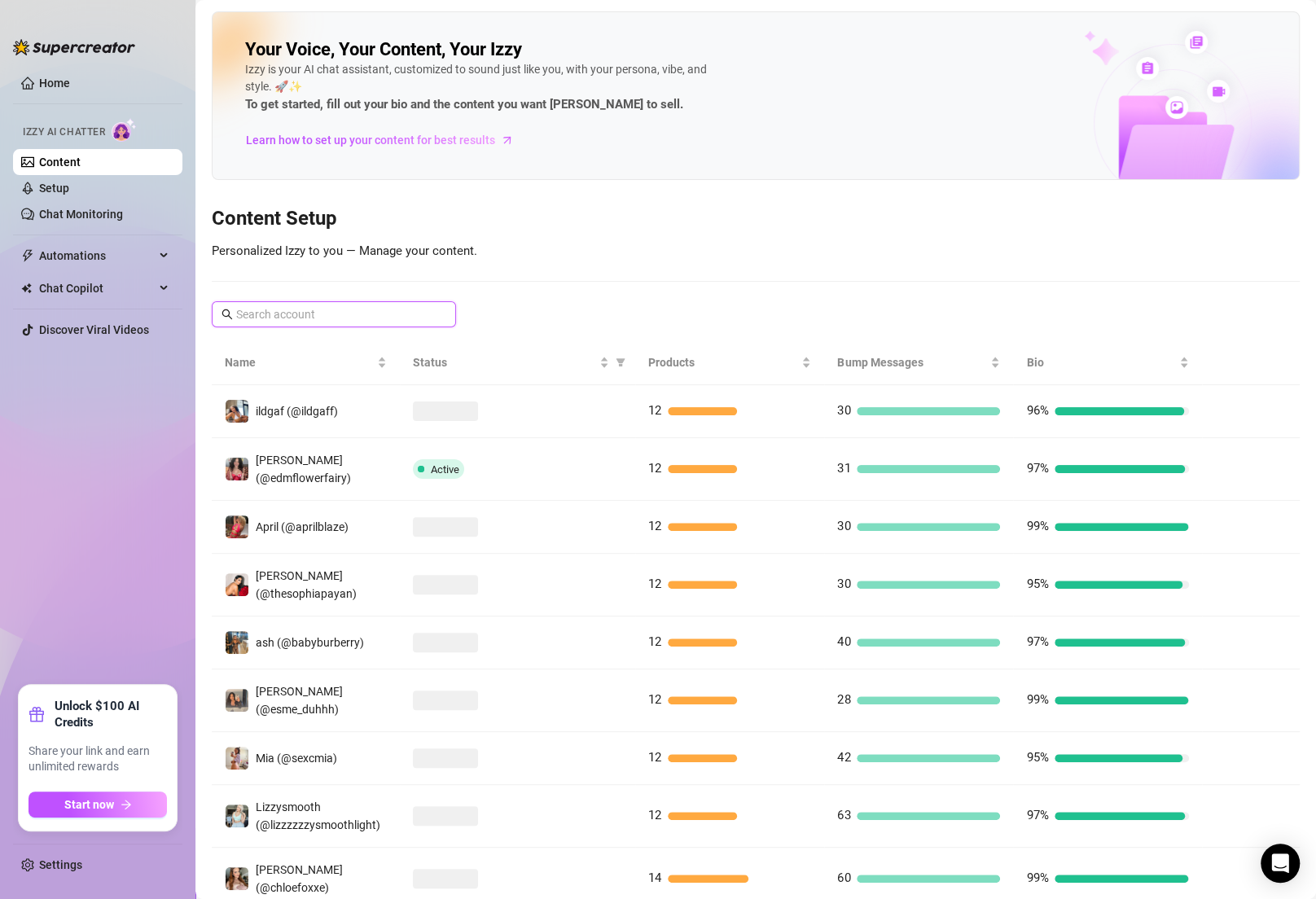
click at [316, 321] on input "text" at bounding box center [334, 314] width 197 height 18
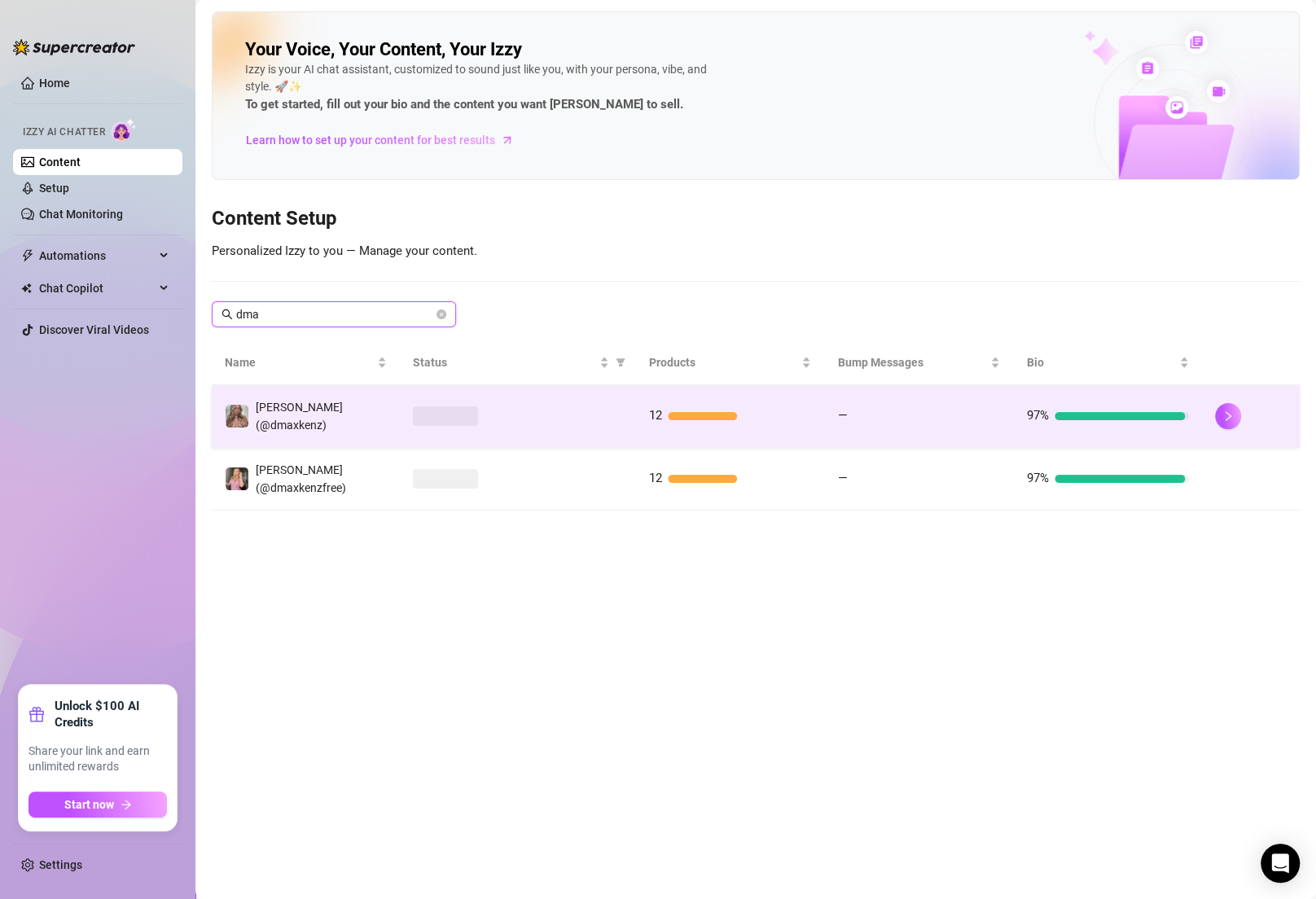
type input "dma"
click at [538, 424] on td at bounding box center [518, 416] width 236 height 63
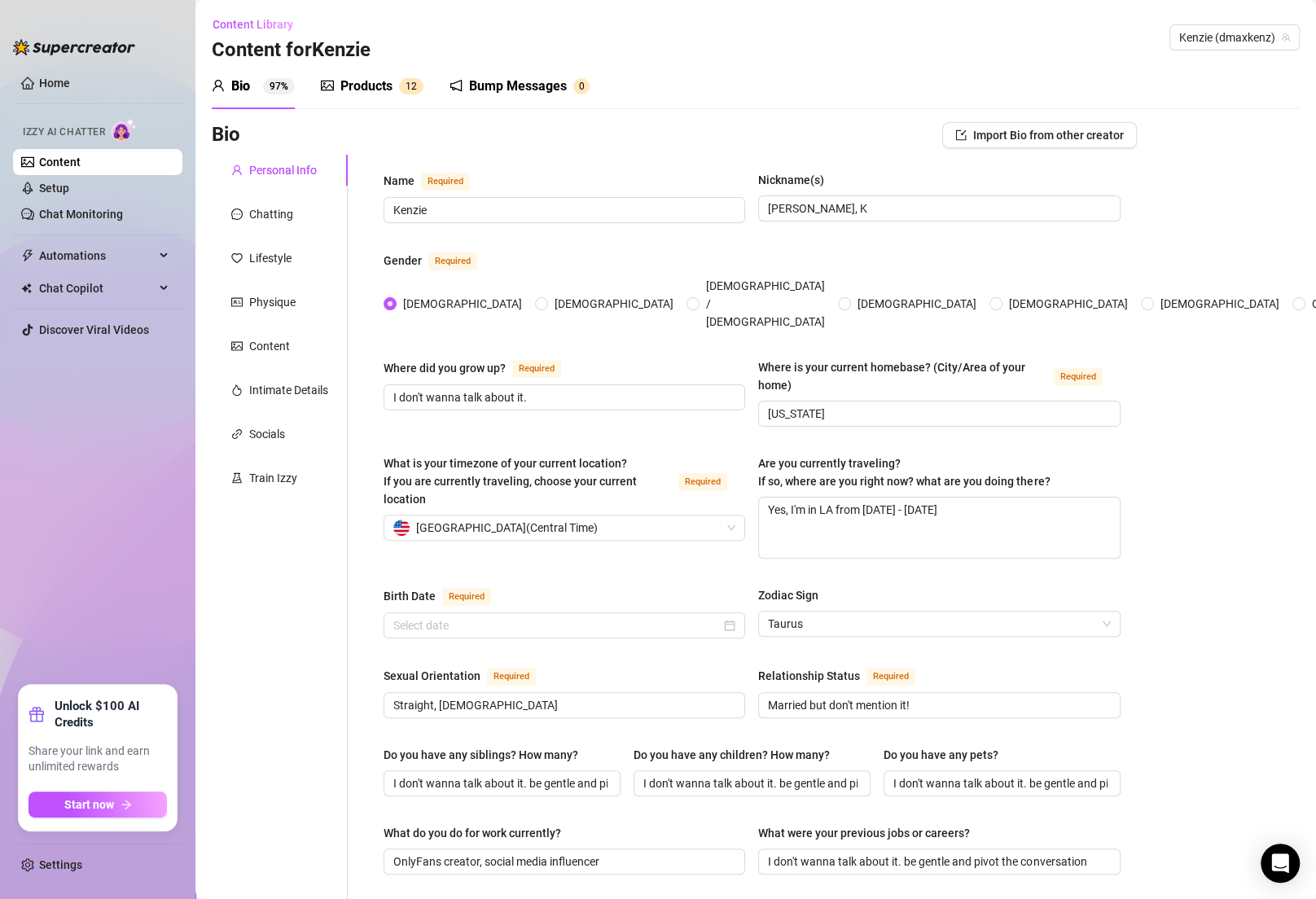
type input "[DATE]"
